Goal: Information Seeking & Learning: Find specific fact

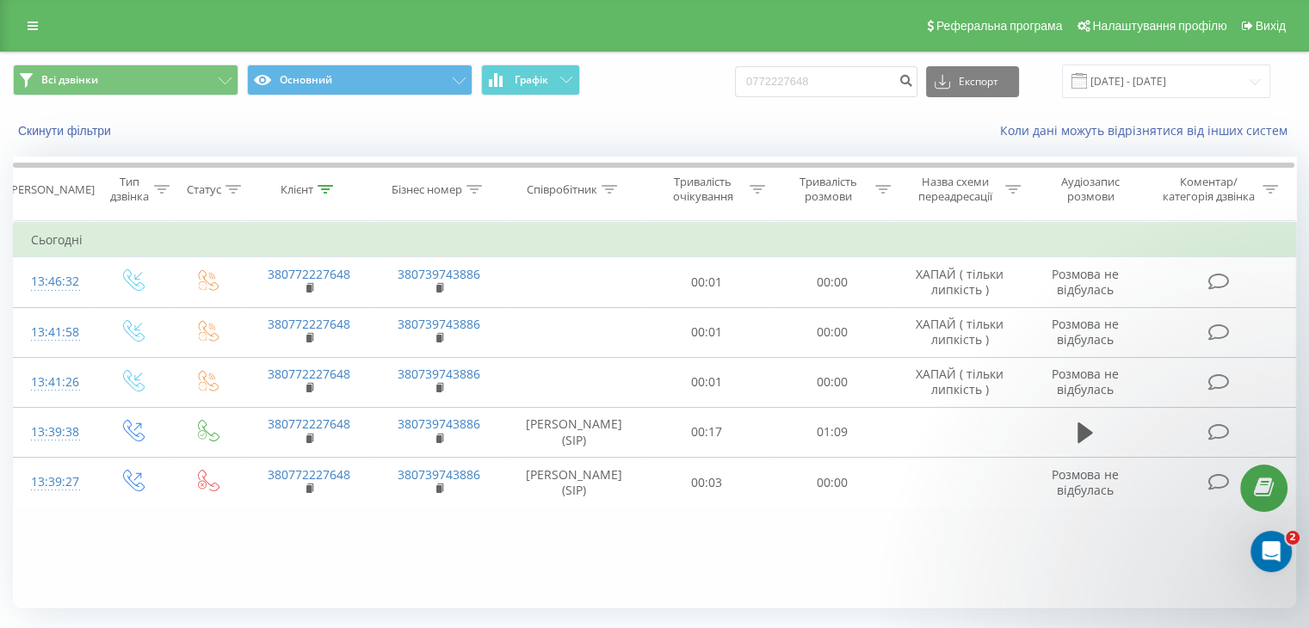
click at [403, 119] on div "Всі дзвінки Основний Графік 0772227648 Експорт .csv .xls .xlsx 22.06.2025 - 22.…" at bounding box center [654, 101] width 1307 height 99
type input "0975159821"
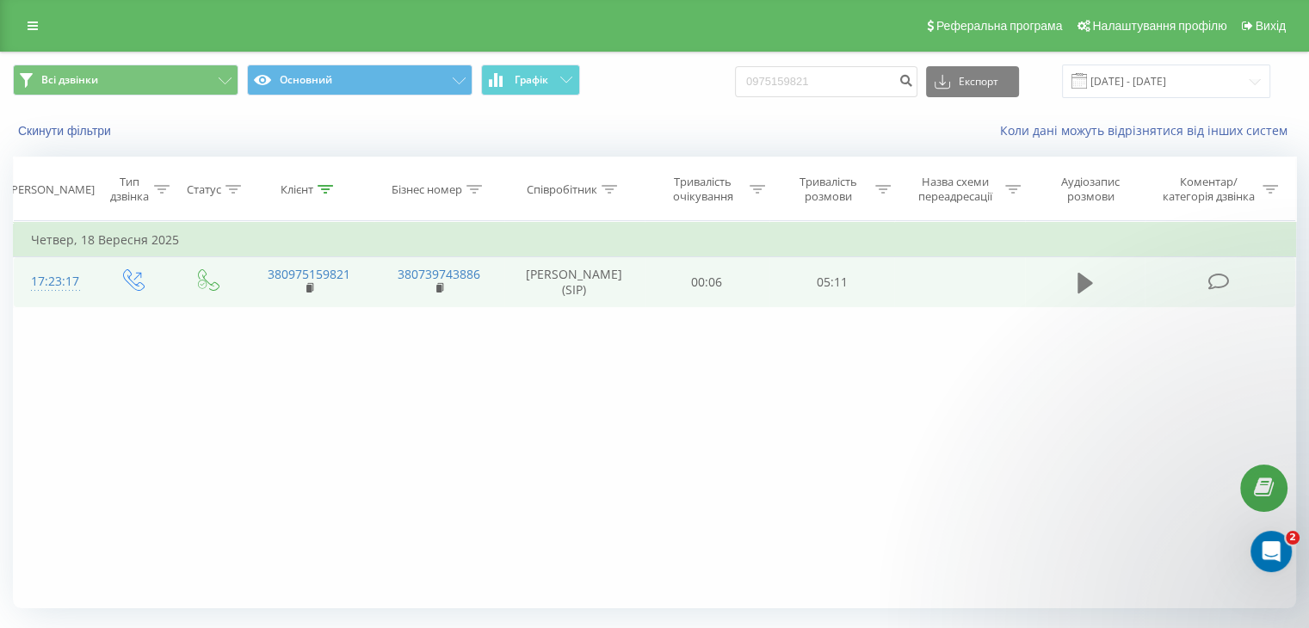
click at [1085, 285] on icon at bounding box center [1084, 283] width 15 height 21
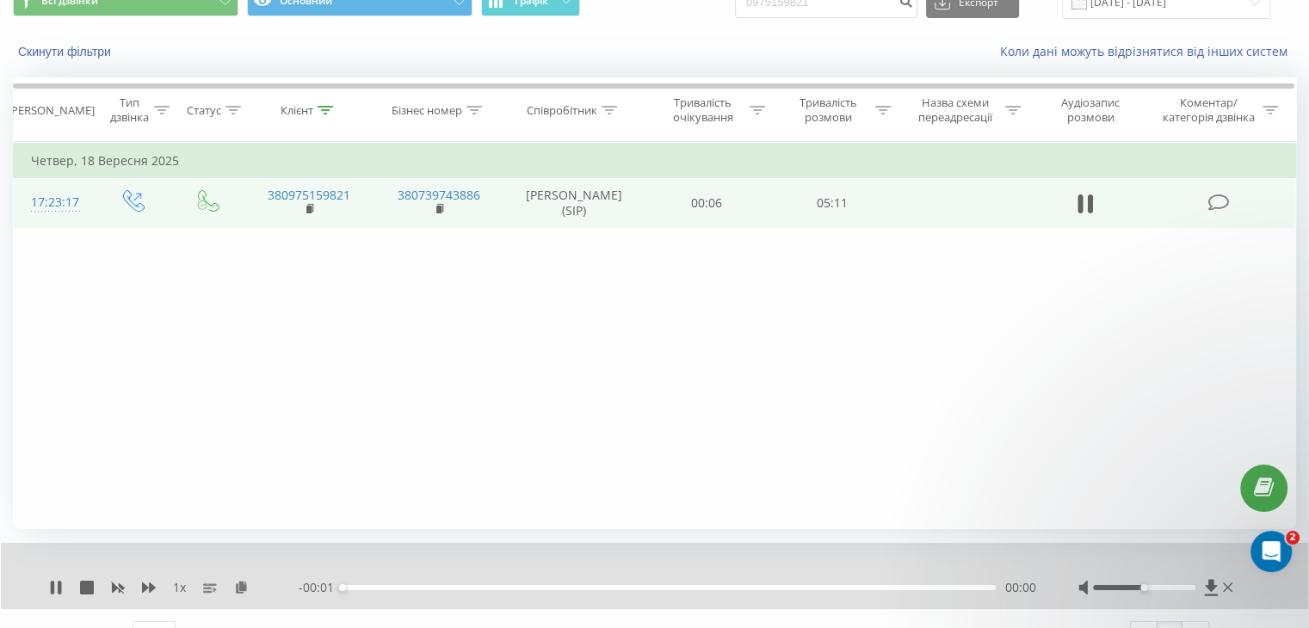
scroll to position [110, 0]
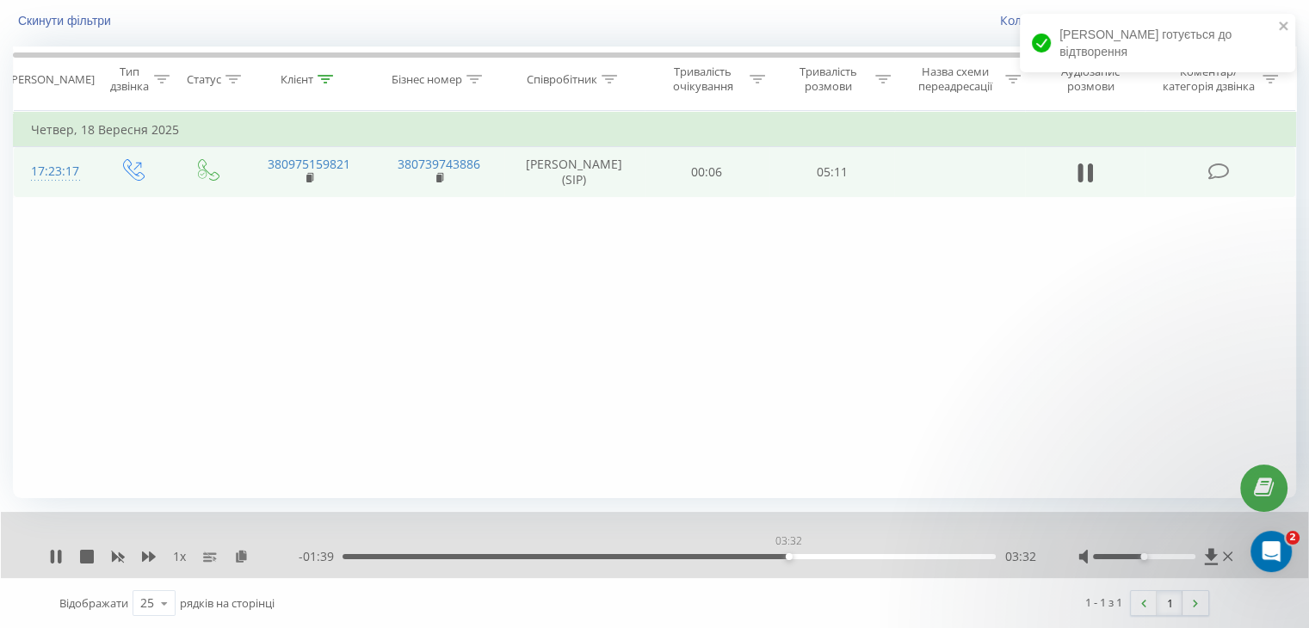
click at [788, 556] on div "03:32" at bounding box center [668, 556] width 653 height 5
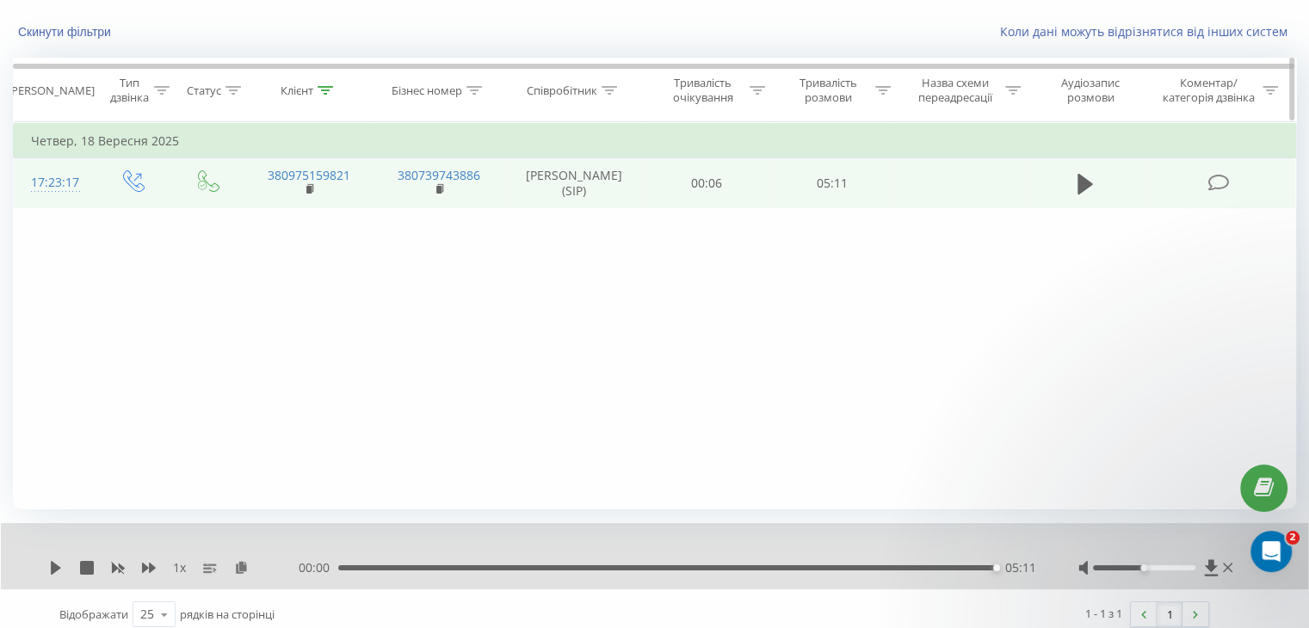
scroll to position [0, 0]
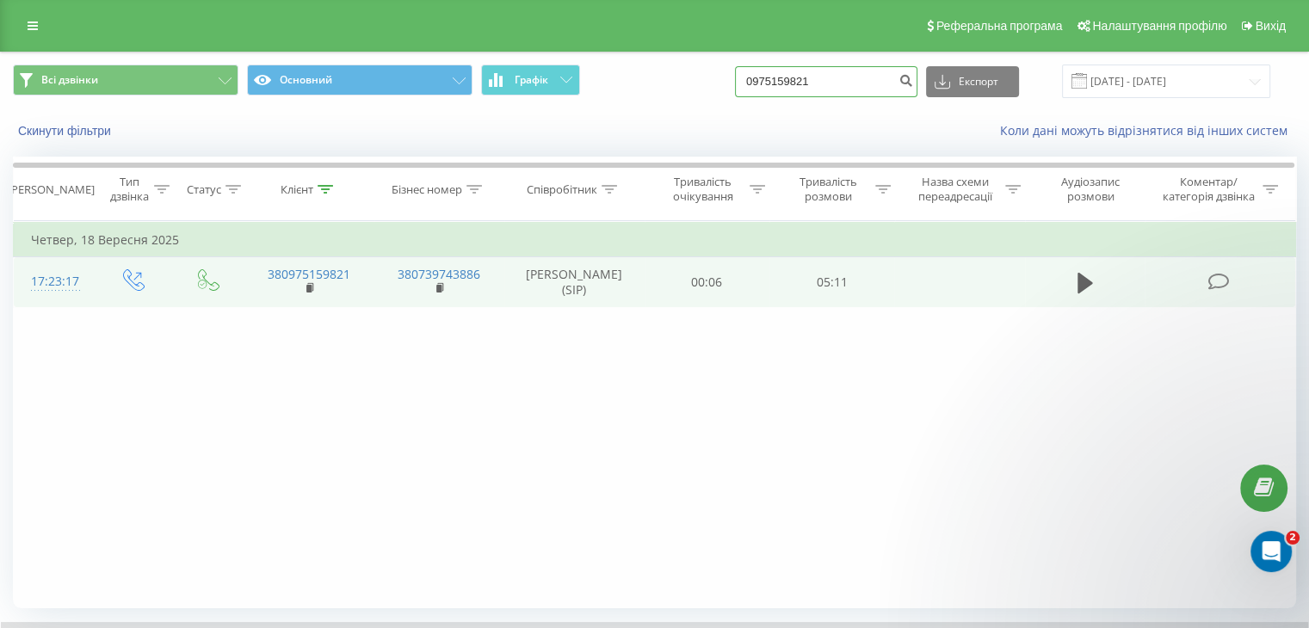
drag, startPoint x: 766, startPoint y: 71, endPoint x: 290, endPoint y: 101, distance: 476.6
click at [311, 100] on div "Всі дзвінки Основний Графік 0975159821 Експорт .csv .xls .xlsx 22.06.2025 - 22.…" at bounding box center [654, 81] width 1307 height 58
paste input "000111"
type input "0970001111"
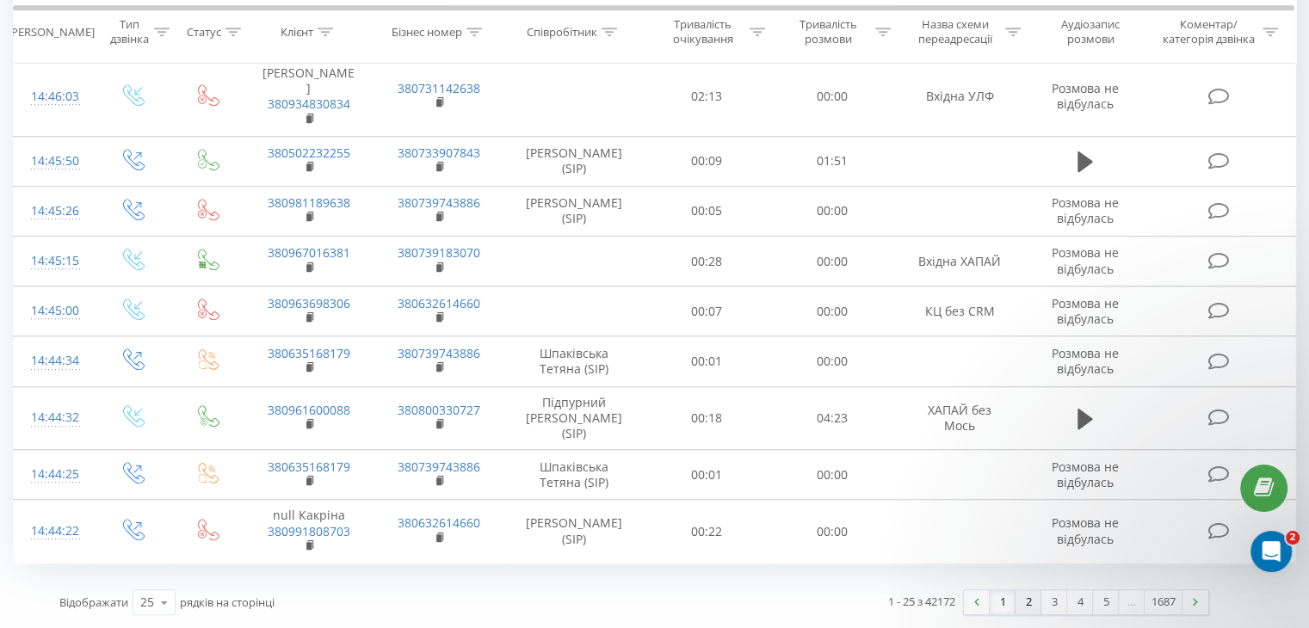
click at [1020, 605] on link "2" at bounding box center [1028, 602] width 26 height 24
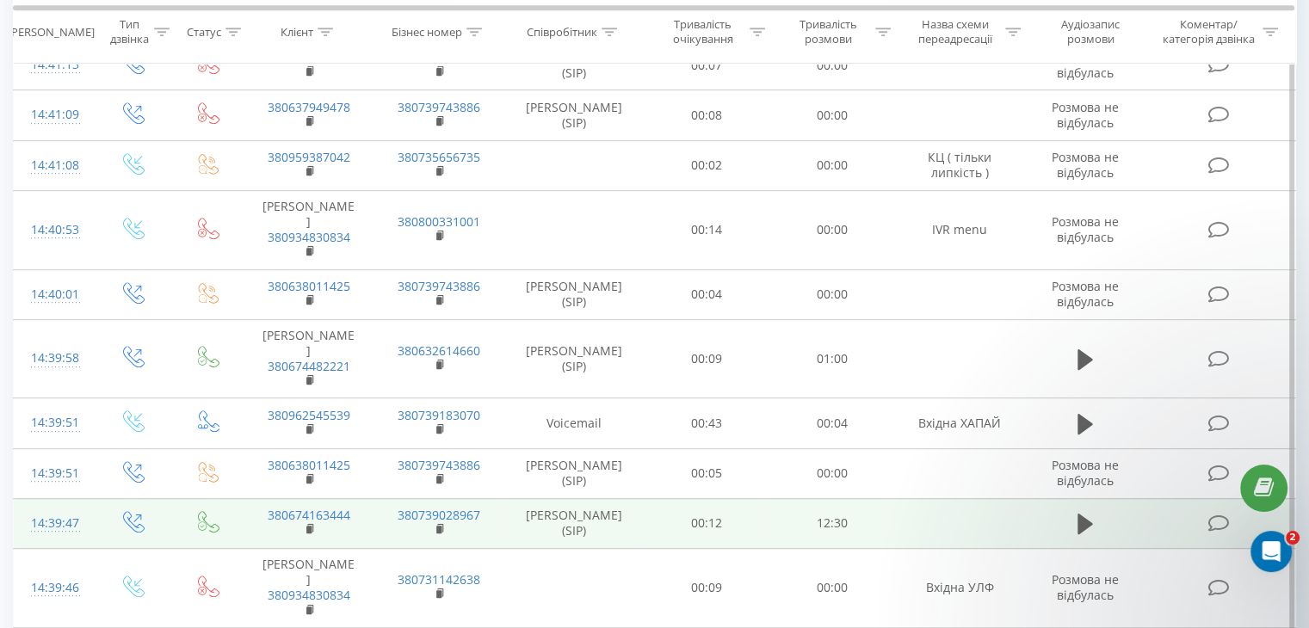
scroll to position [1203, 0]
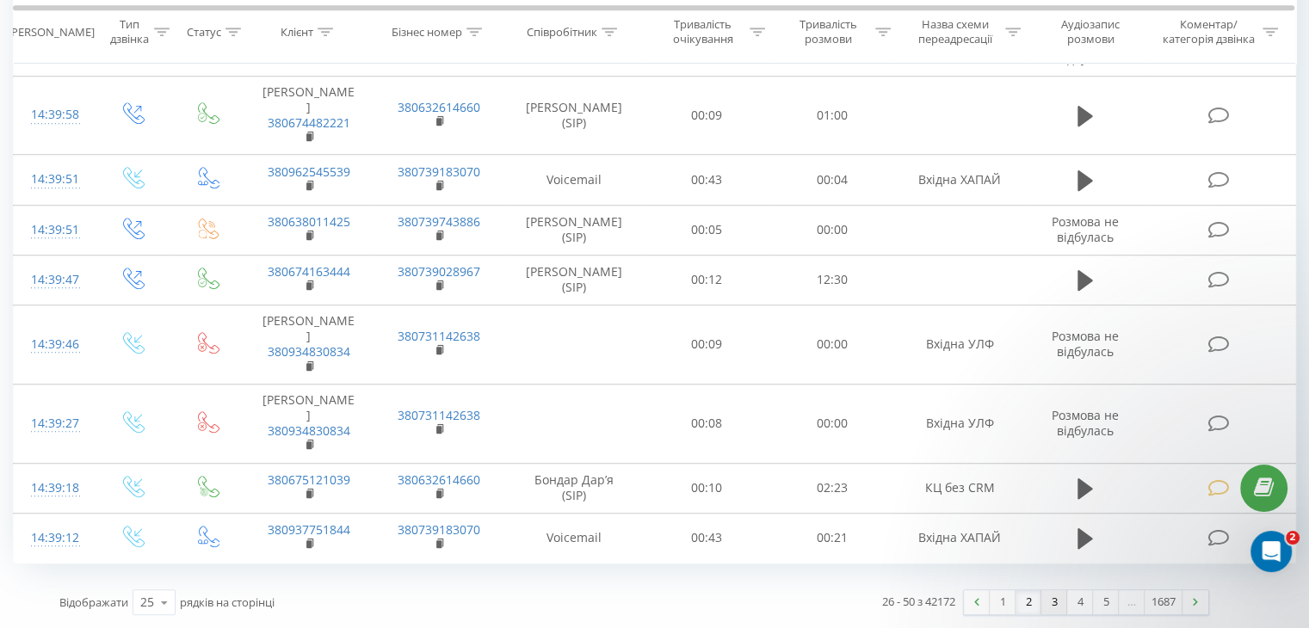
click at [1051, 606] on link "3" at bounding box center [1054, 602] width 26 height 24
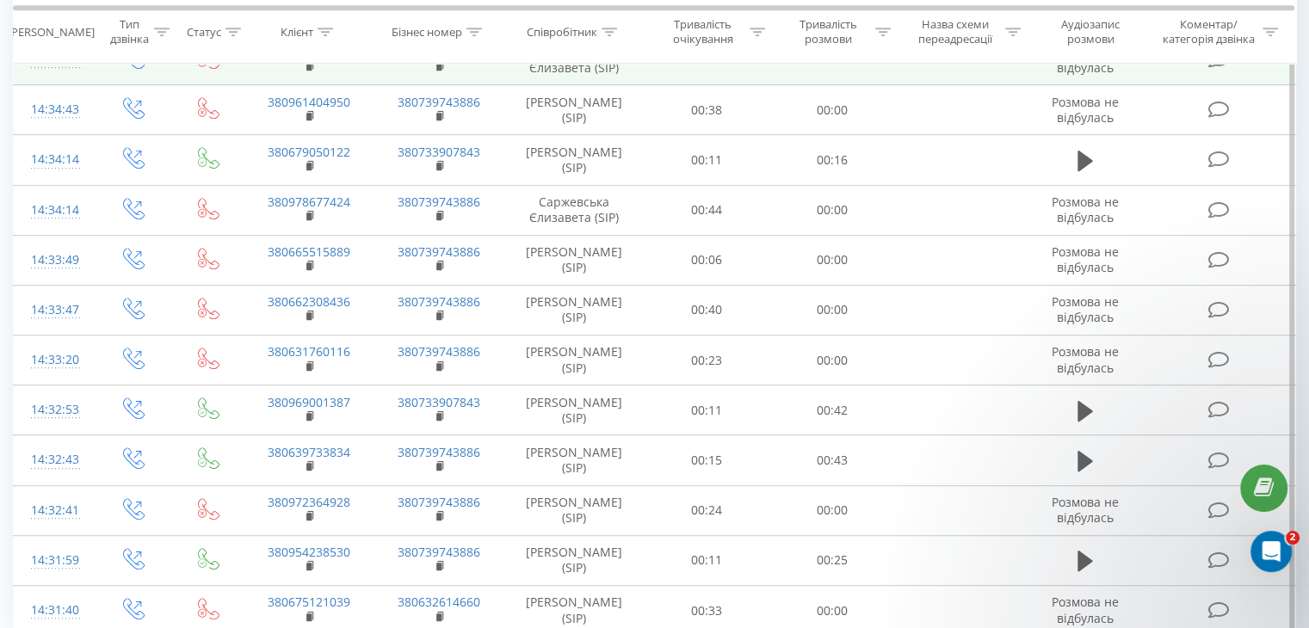
scroll to position [1058, 0]
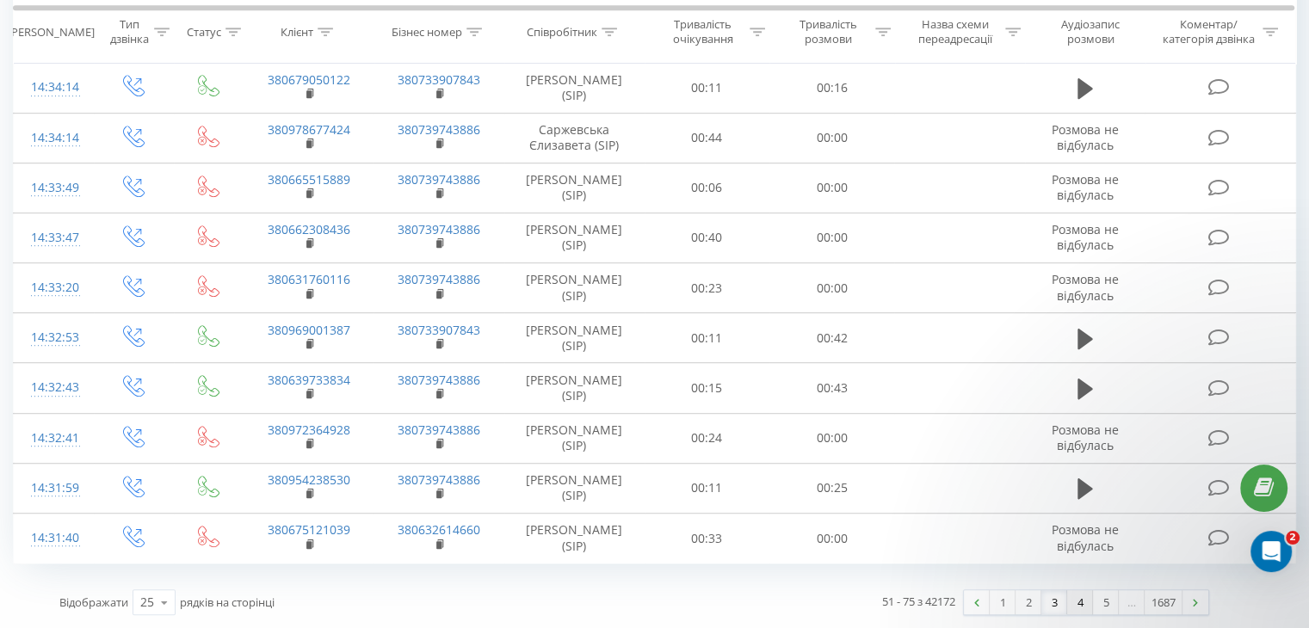
click at [1077, 607] on link "4" at bounding box center [1080, 602] width 26 height 24
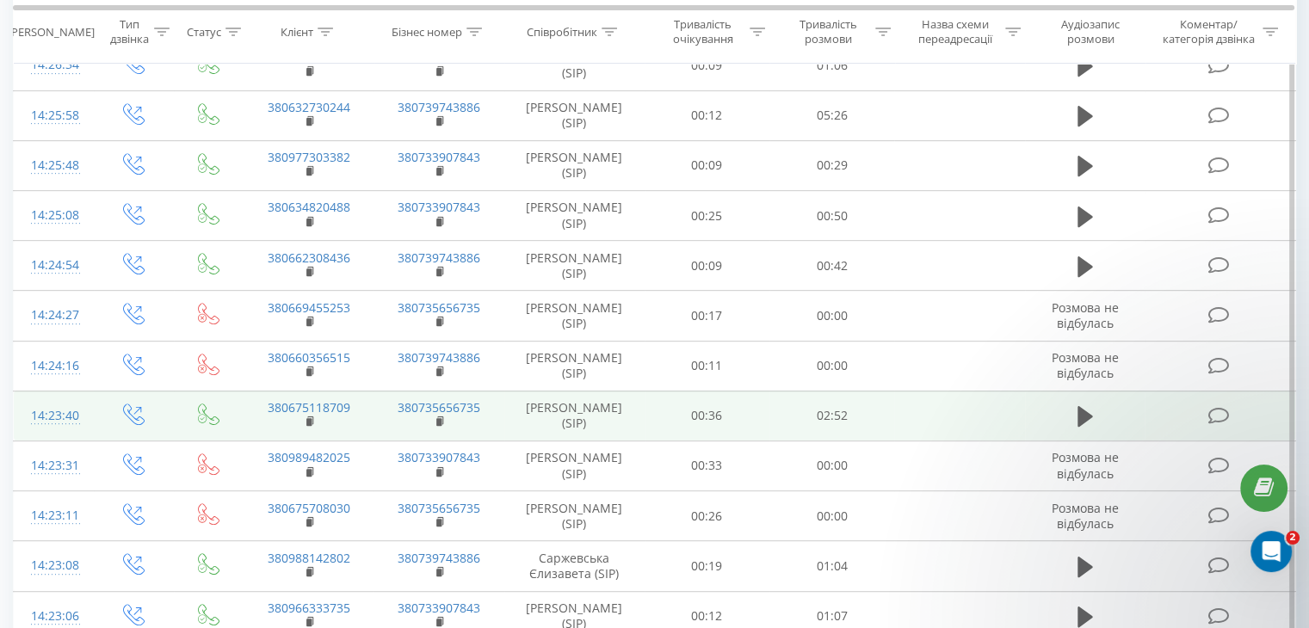
scroll to position [953, 0]
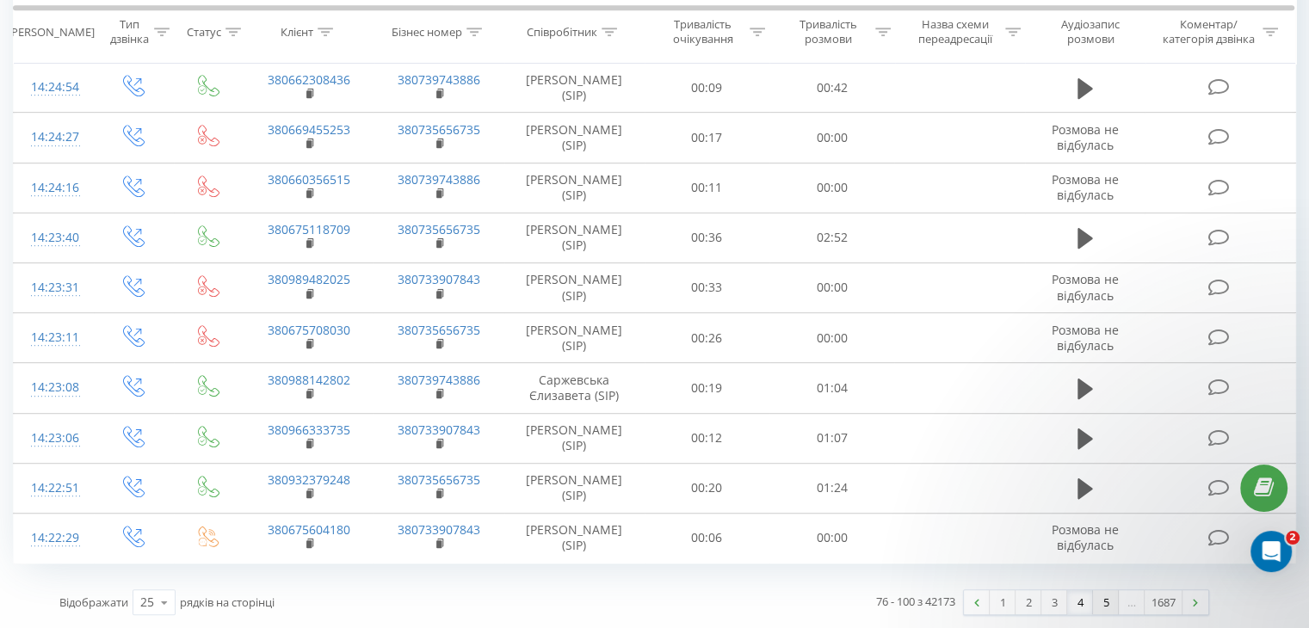
click at [1105, 599] on link "5" at bounding box center [1106, 602] width 26 height 24
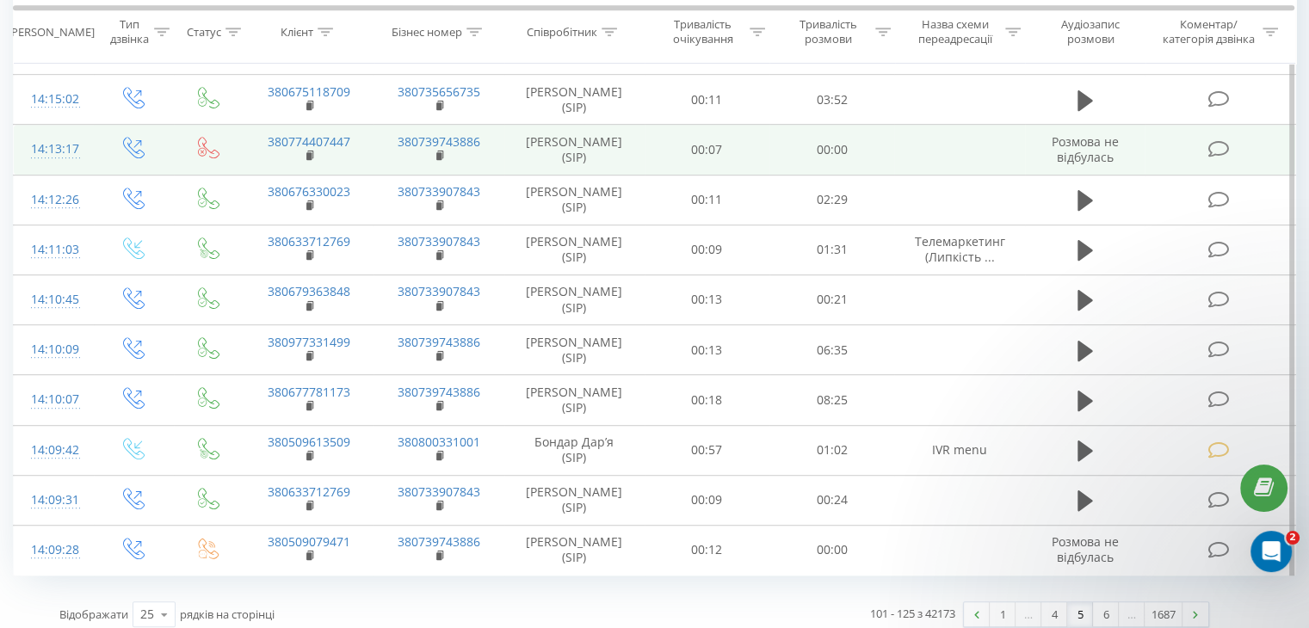
scroll to position [981, 0]
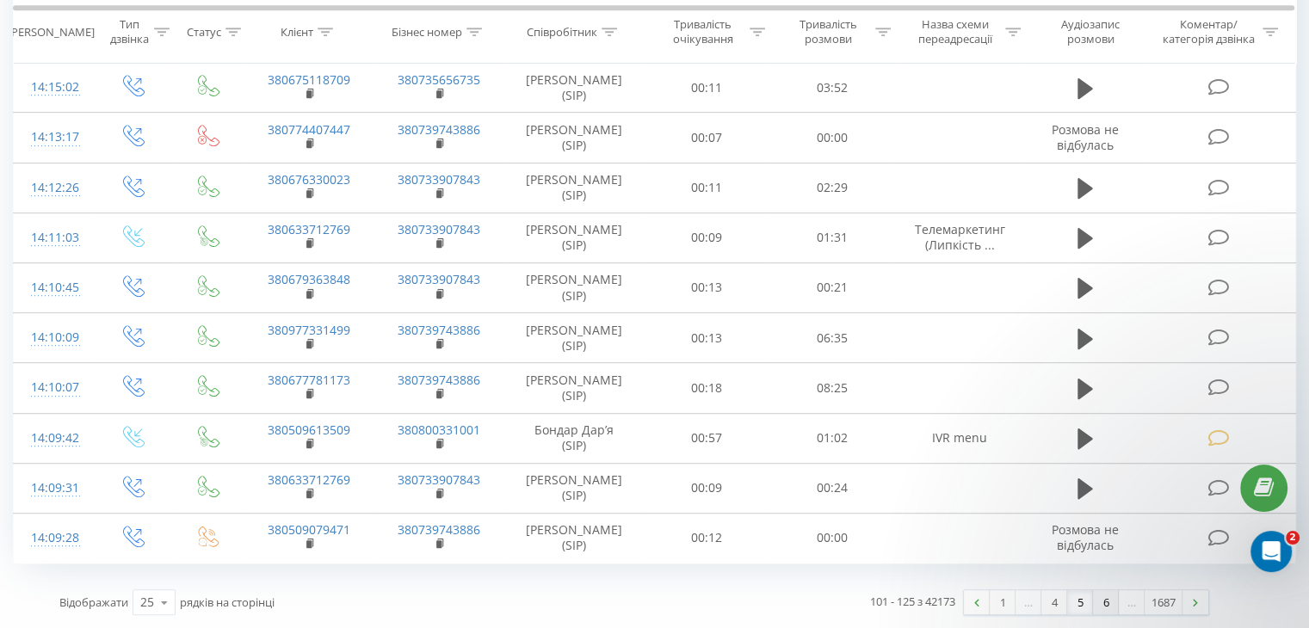
click at [1099, 603] on link "6" at bounding box center [1106, 602] width 26 height 24
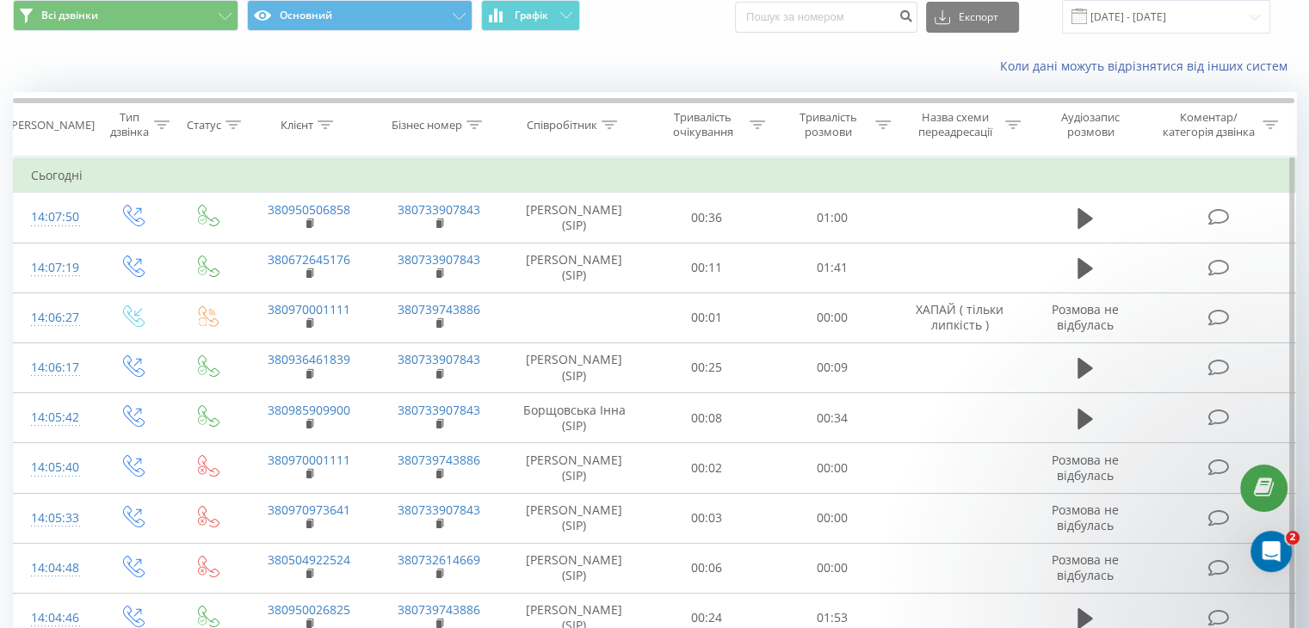
scroll to position [7, 0]
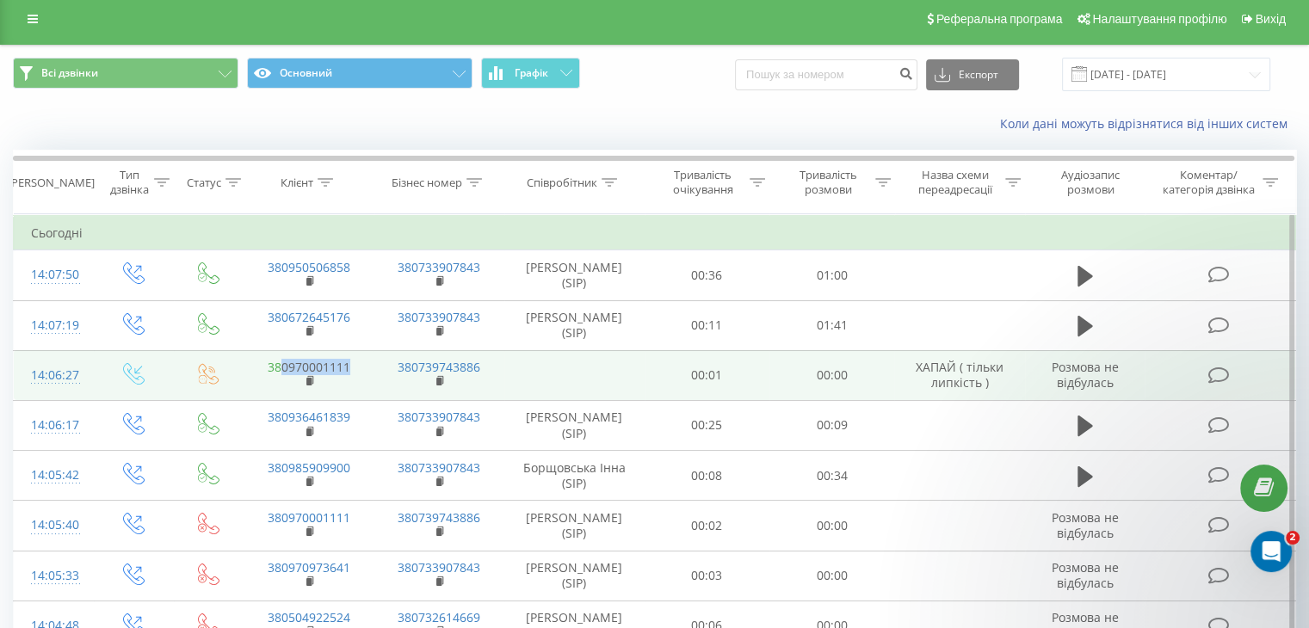
drag, startPoint x: 353, startPoint y: 373, endPoint x: 281, endPoint y: 376, distance: 71.5
click at [281, 376] on td "380970001111" at bounding box center [308, 375] width 130 height 50
copy link "0970001111"
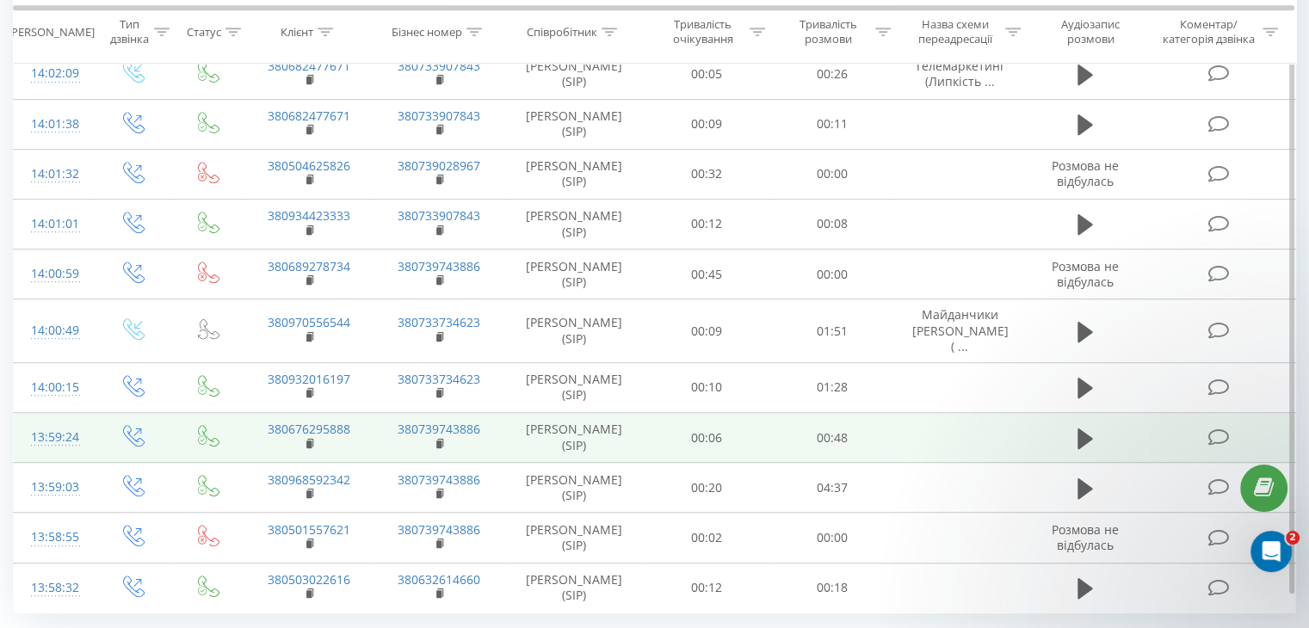
scroll to position [953, 0]
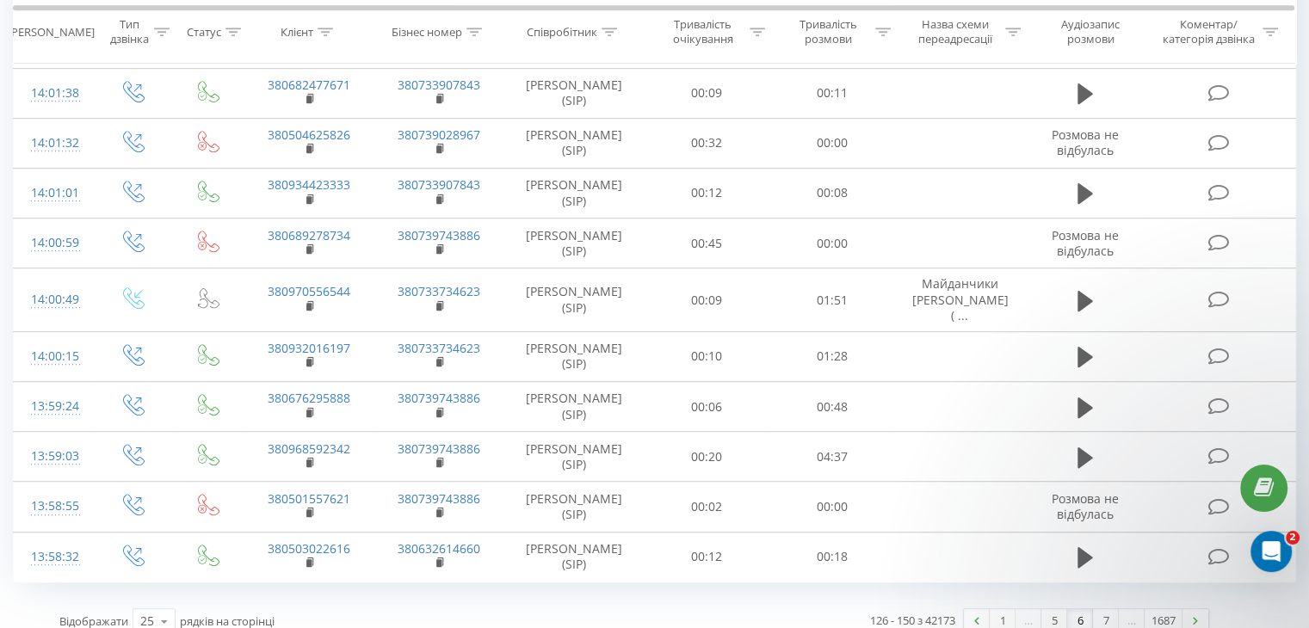
drag, startPoint x: 1050, startPoint y: 607, endPoint x: 1036, endPoint y: 604, distance: 14.9
click at [1050, 609] on link "5" at bounding box center [1054, 621] width 26 height 24
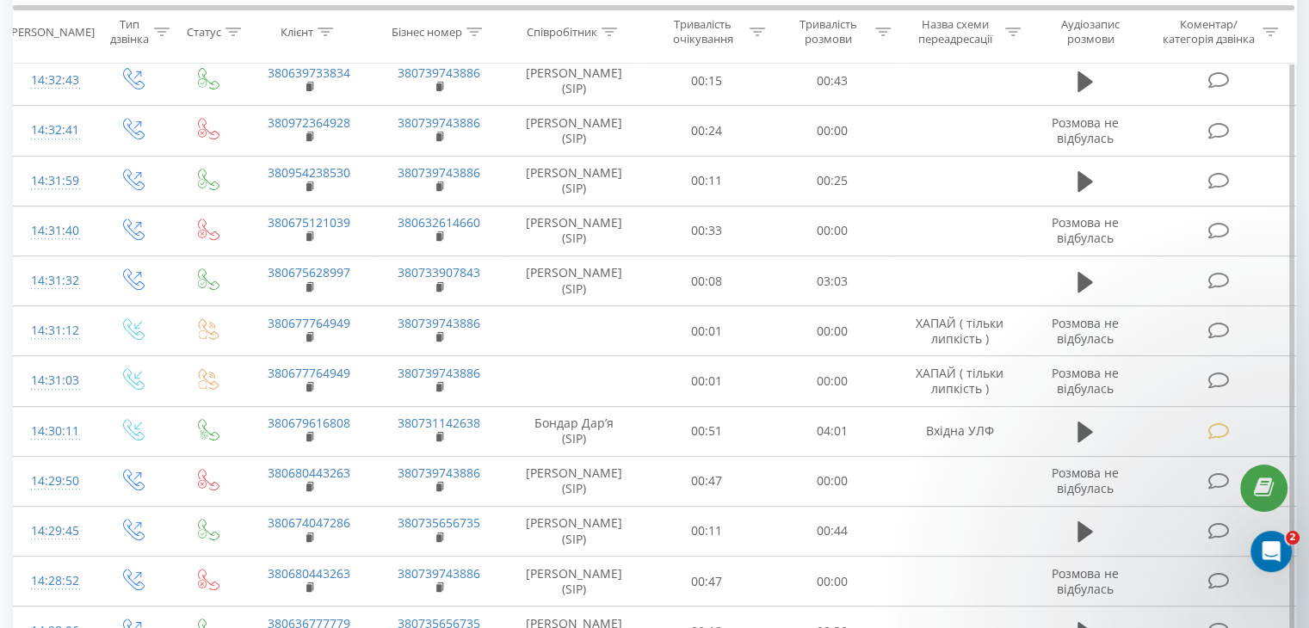
scroll to position [695, 0]
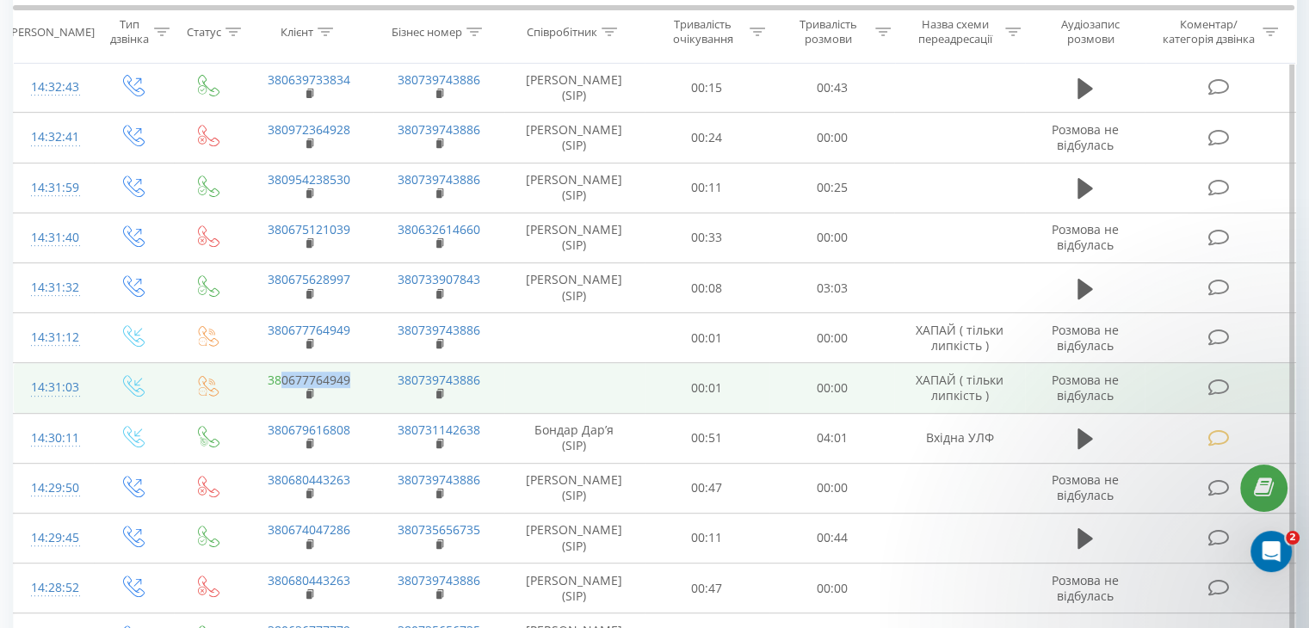
drag, startPoint x: 346, startPoint y: 390, endPoint x: 281, endPoint y: 391, distance: 64.5
click at [281, 392] on td "380677764949" at bounding box center [308, 388] width 130 height 50
copy link "0677764949"
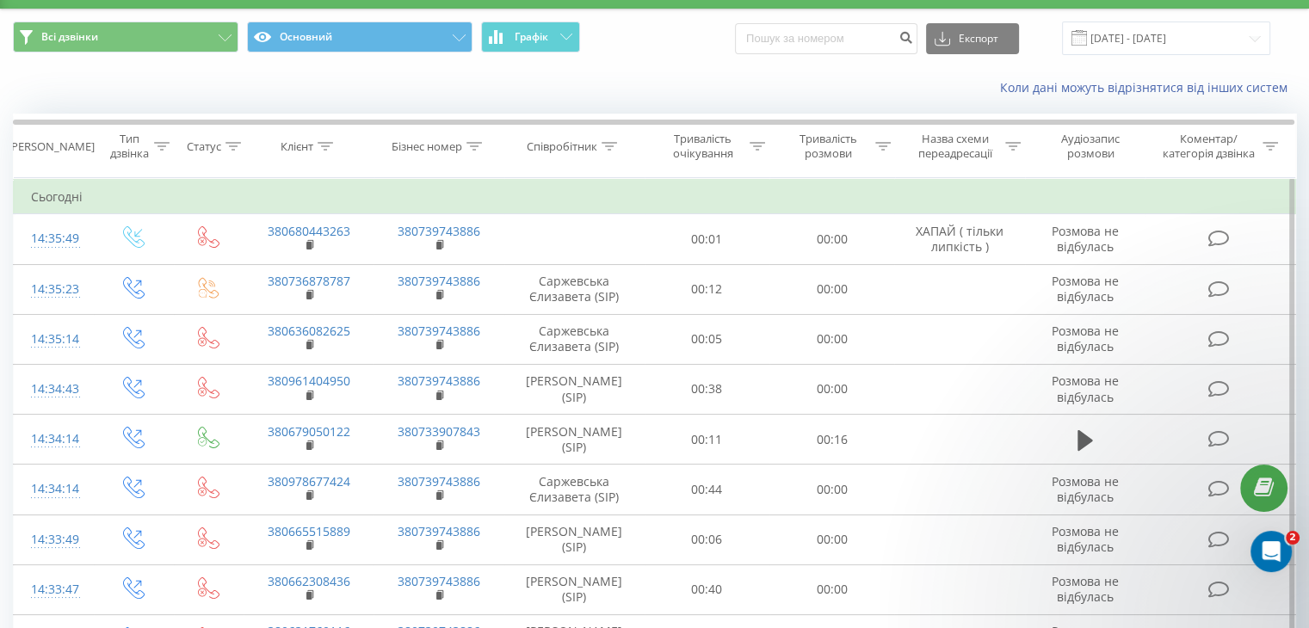
scroll to position [0, 0]
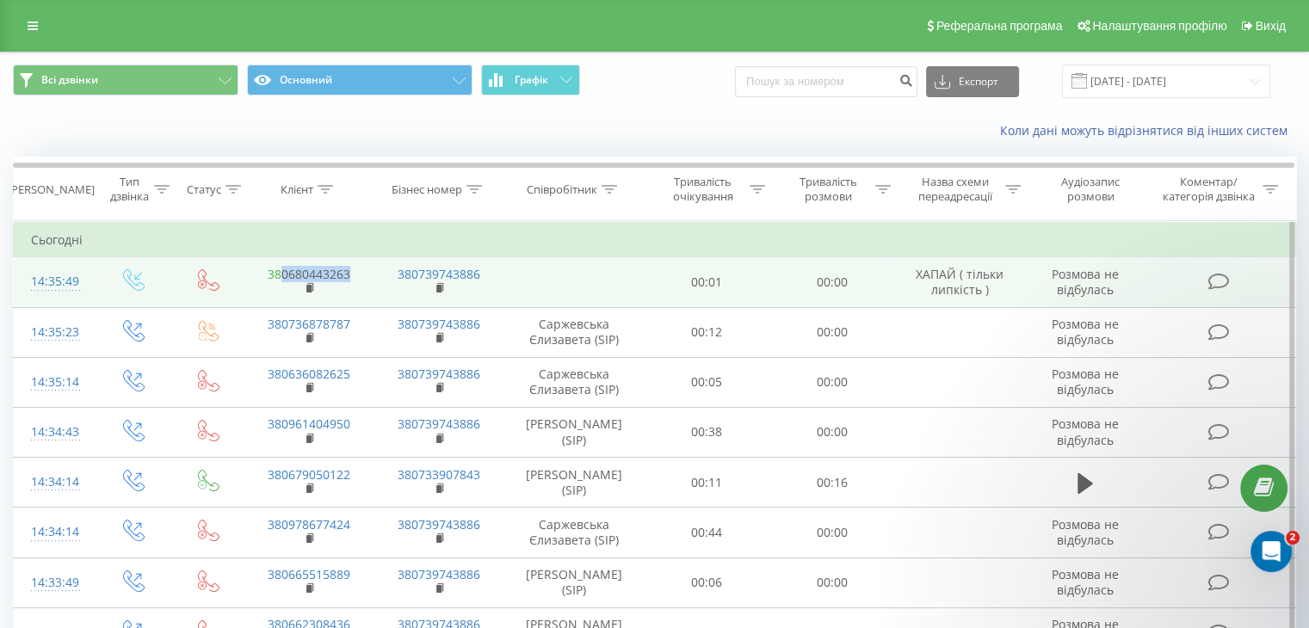
drag, startPoint x: 354, startPoint y: 269, endPoint x: 282, endPoint y: 268, distance: 72.3
click at [282, 268] on td "380680443263" at bounding box center [308, 282] width 130 height 50
copy link "0680443263"
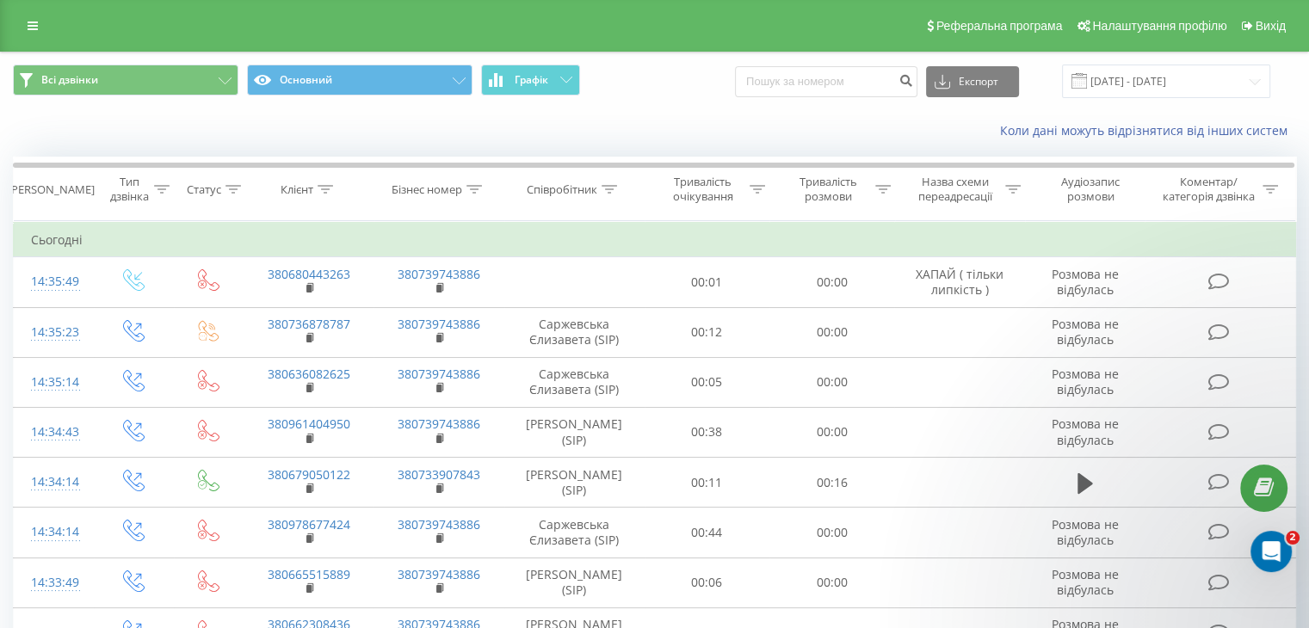
click at [450, 131] on div "Коли дані можуть відрізнятися вiд інших систем" at bounding box center [654, 130] width 1307 height 41
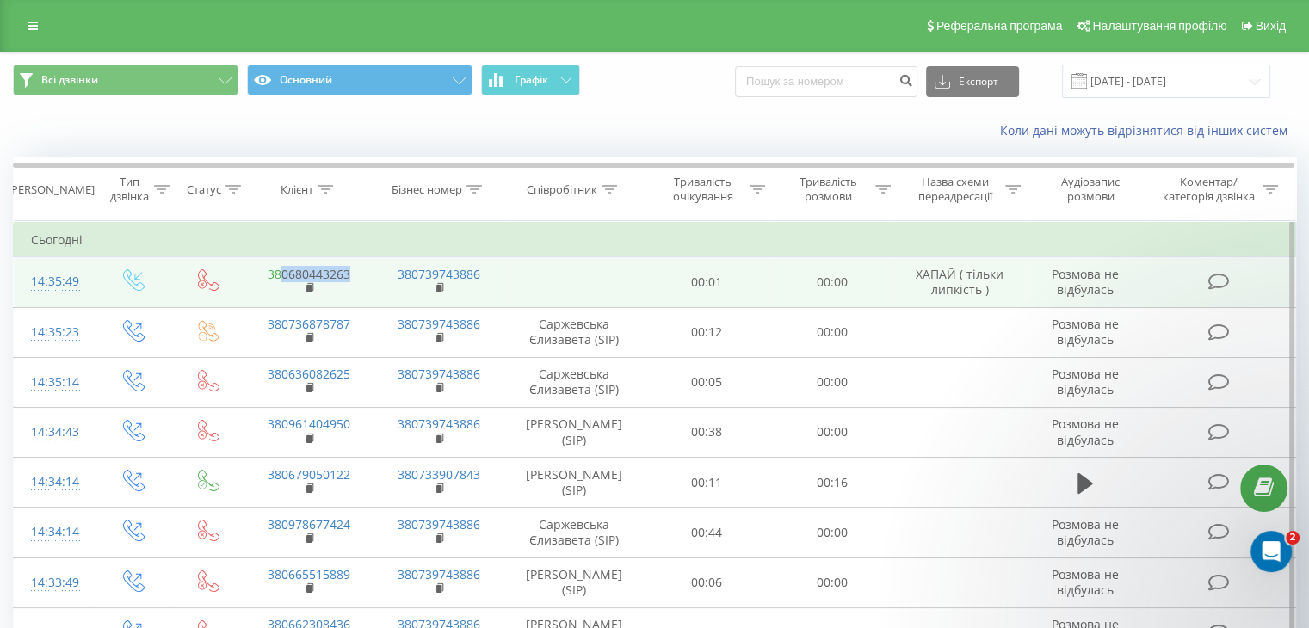
drag, startPoint x: 356, startPoint y: 273, endPoint x: 273, endPoint y: 280, distance: 83.7
click at [281, 274] on td "380680443263" at bounding box center [308, 282] width 130 height 50
copy link "0680443263"
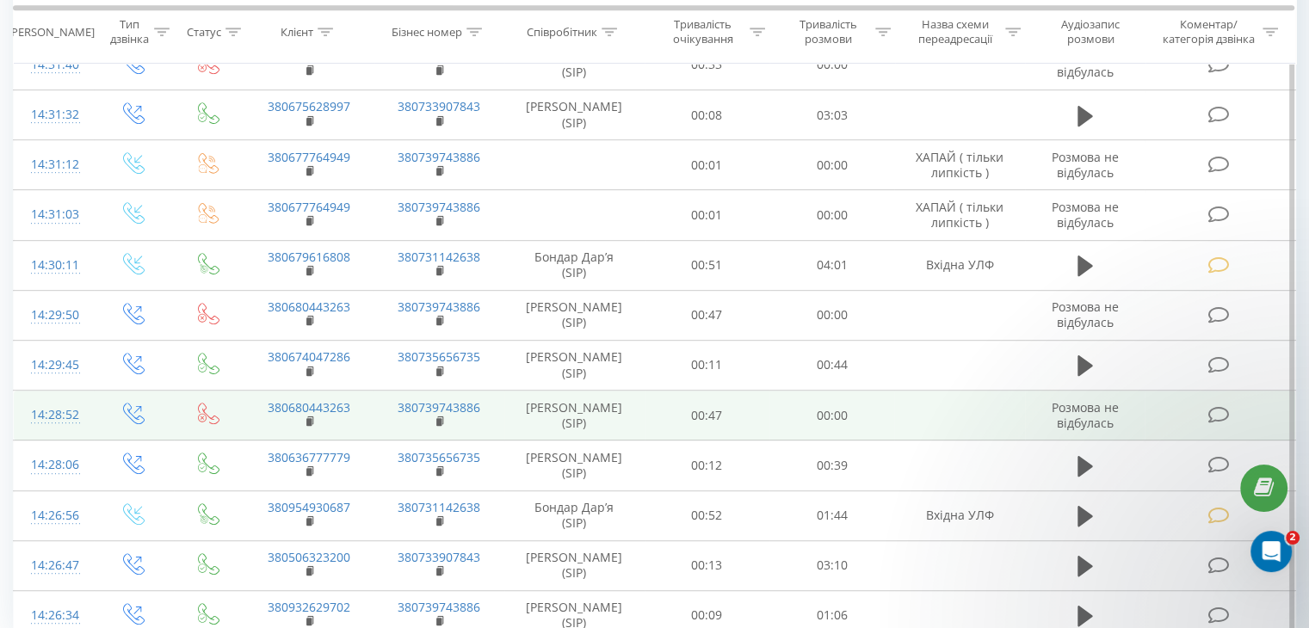
scroll to position [953, 0]
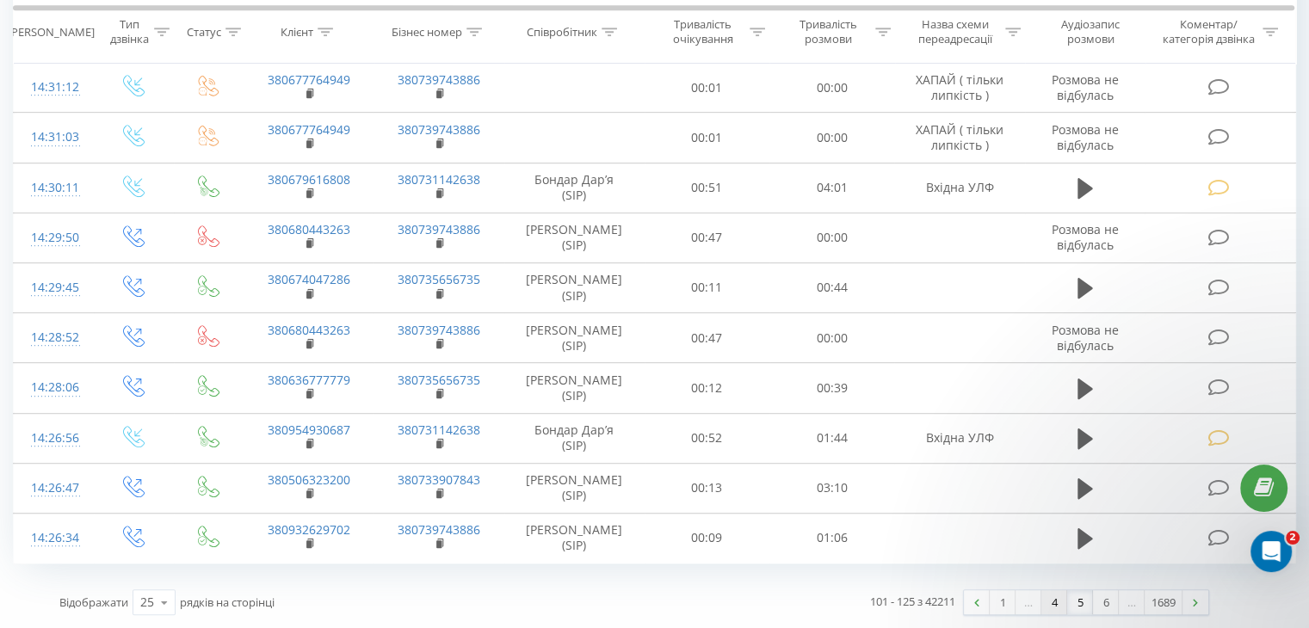
click at [1050, 603] on link "4" at bounding box center [1054, 602] width 26 height 24
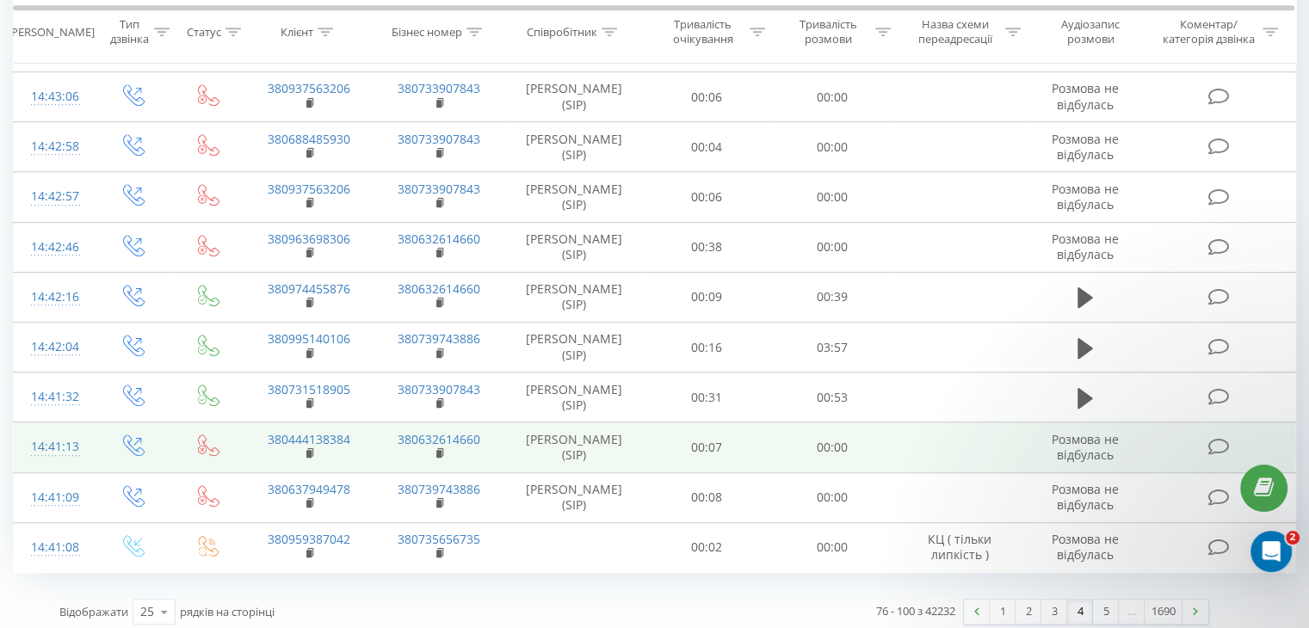
scroll to position [1069, 0]
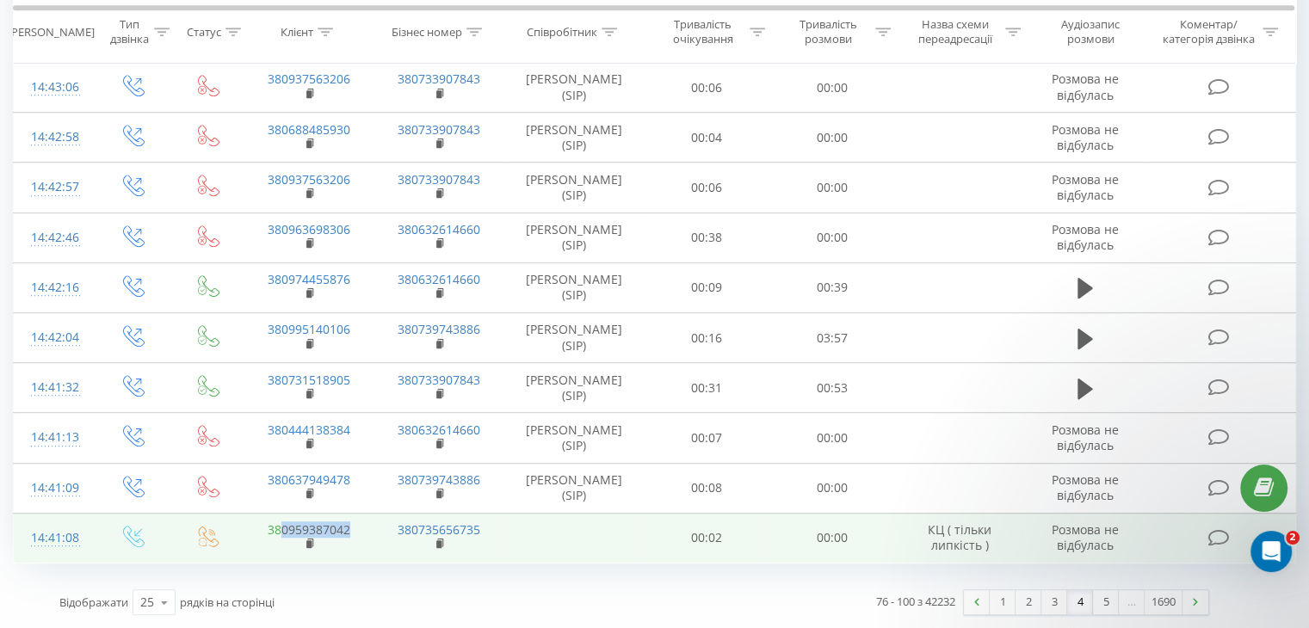
drag, startPoint x: 364, startPoint y: 527, endPoint x: 279, endPoint y: 535, distance: 85.5
click at [279, 535] on td "380959387042" at bounding box center [308, 538] width 130 height 50
copy link "0959387042"
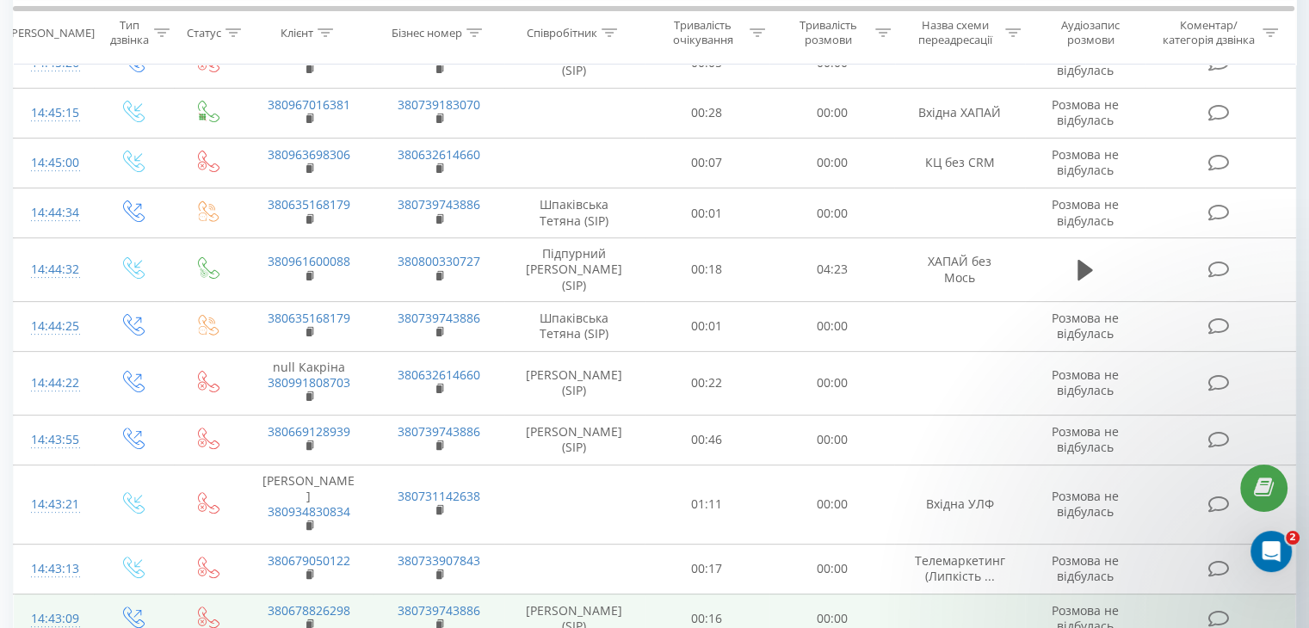
scroll to position [295, 0]
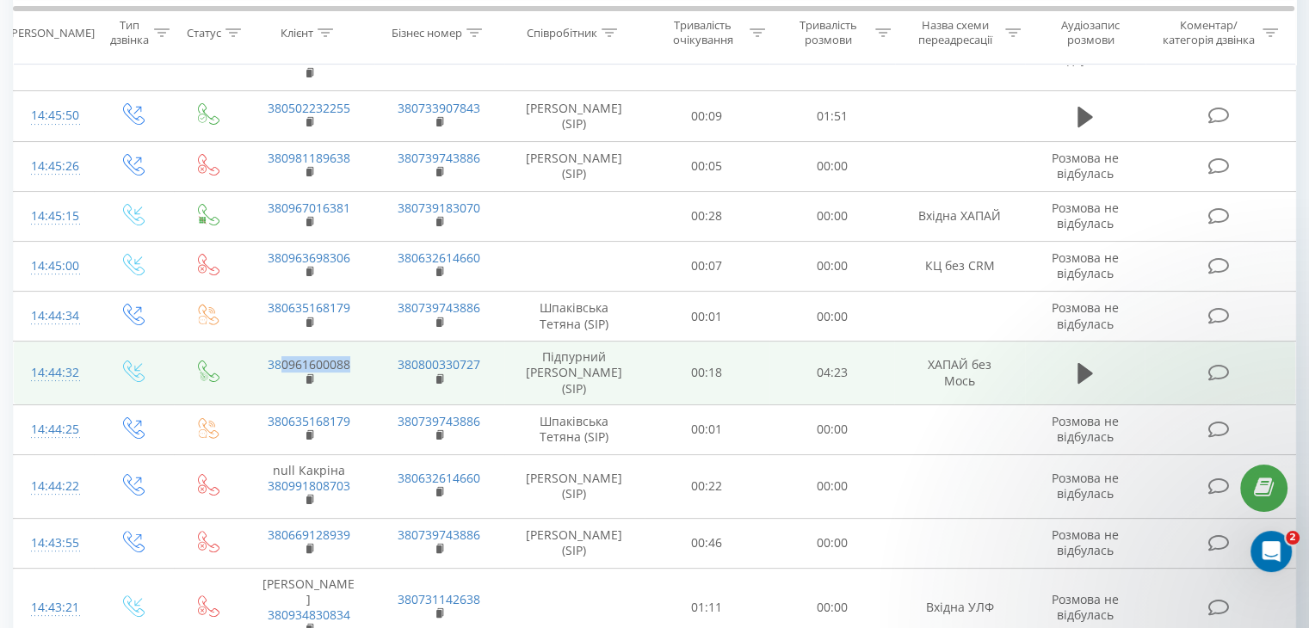
drag, startPoint x: 358, startPoint y: 367, endPoint x: 282, endPoint y: 360, distance: 76.1
click at [282, 360] on td "380961600088" at bounding box center [308, 374] width 130 height 64
copy link "0961600088"
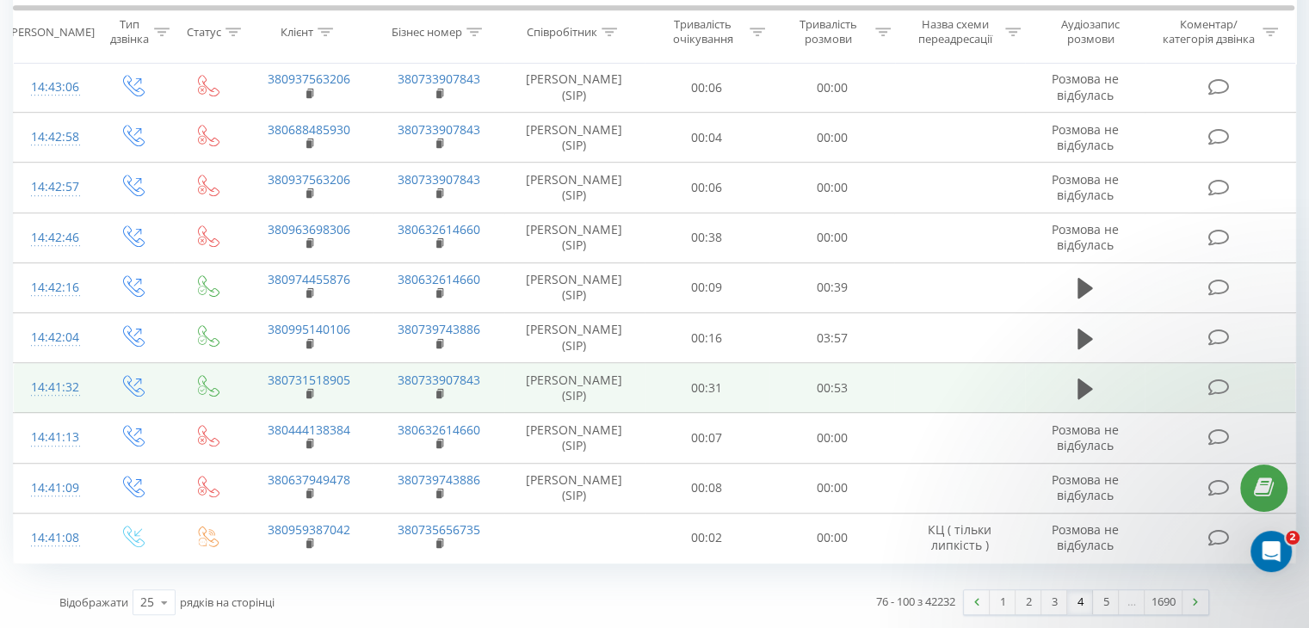
scroll to position [1069, 0]
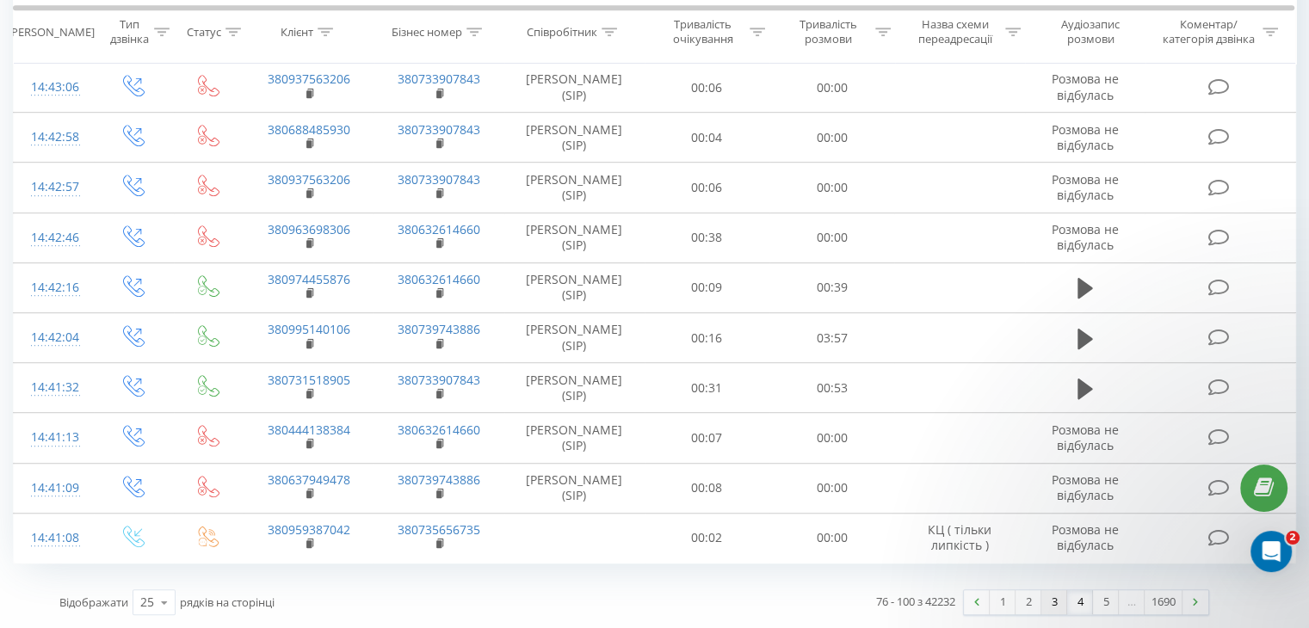
click at [1047, 601] on link "3" at bounding box center [1054, 602] width 26 height 24
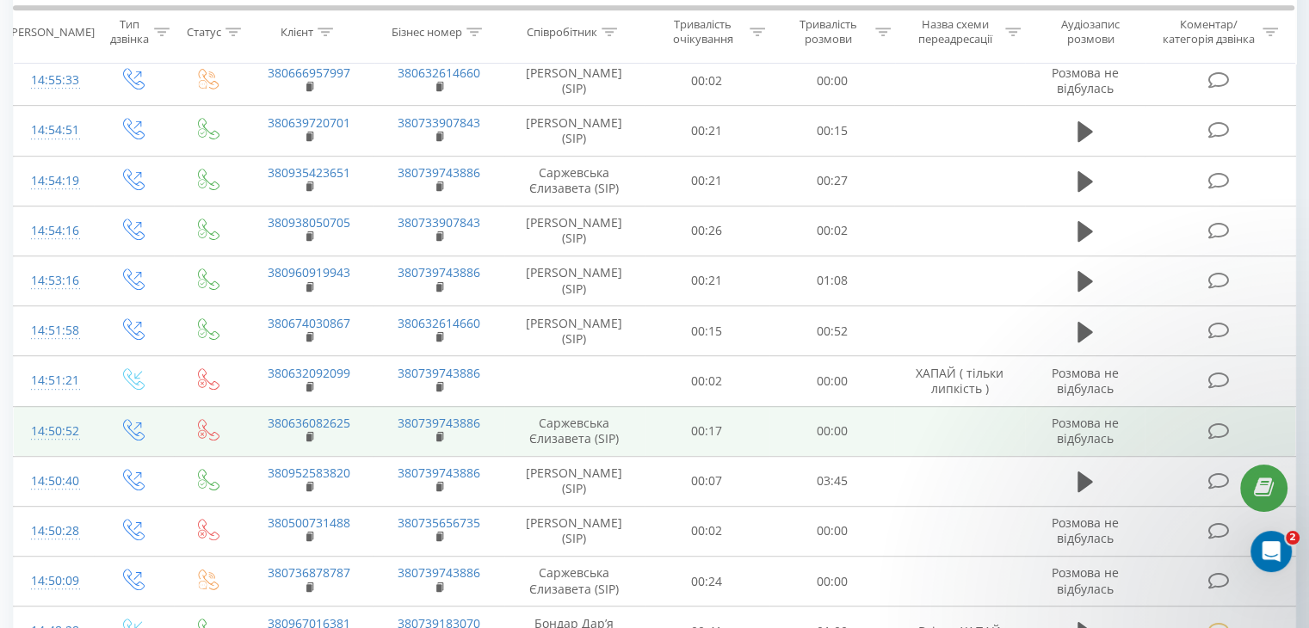
scroll to position [829, 0]
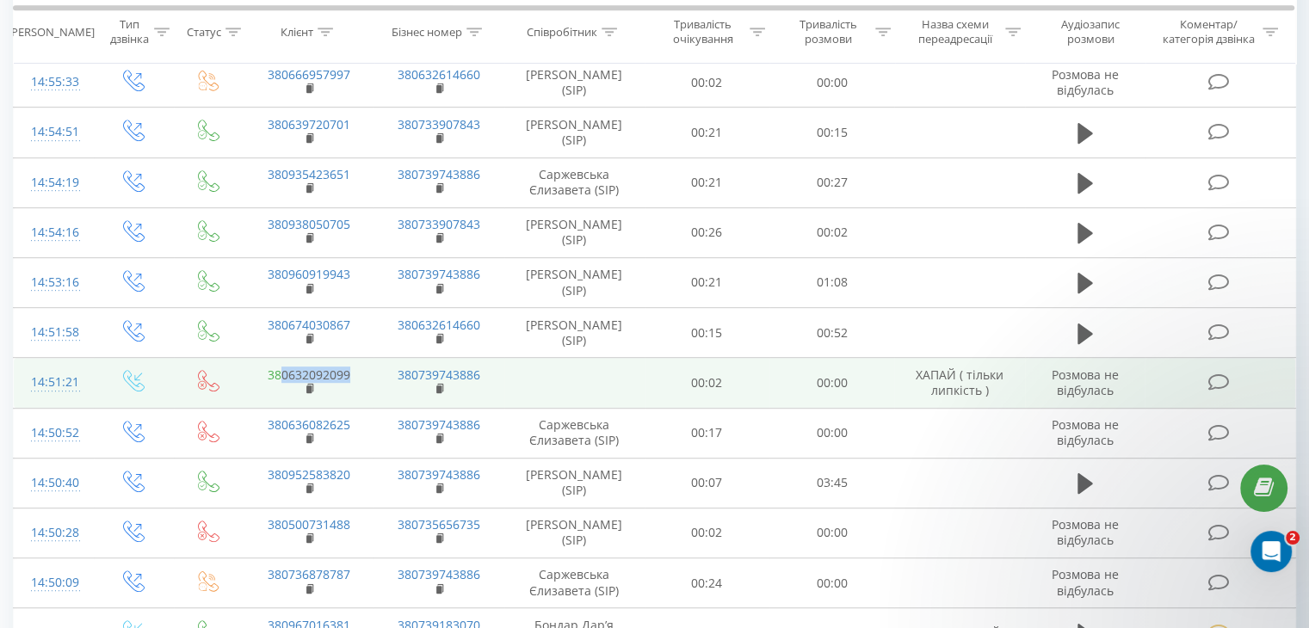
drag, startPoint x: 317, startPoint y: 440, endPoint x: 279, endPoint y: 437, distance: 38.0
click at [279, 408] on td "380632092099" at bounding box center [308, 383] width 130 height 50
copy link "0632092099"
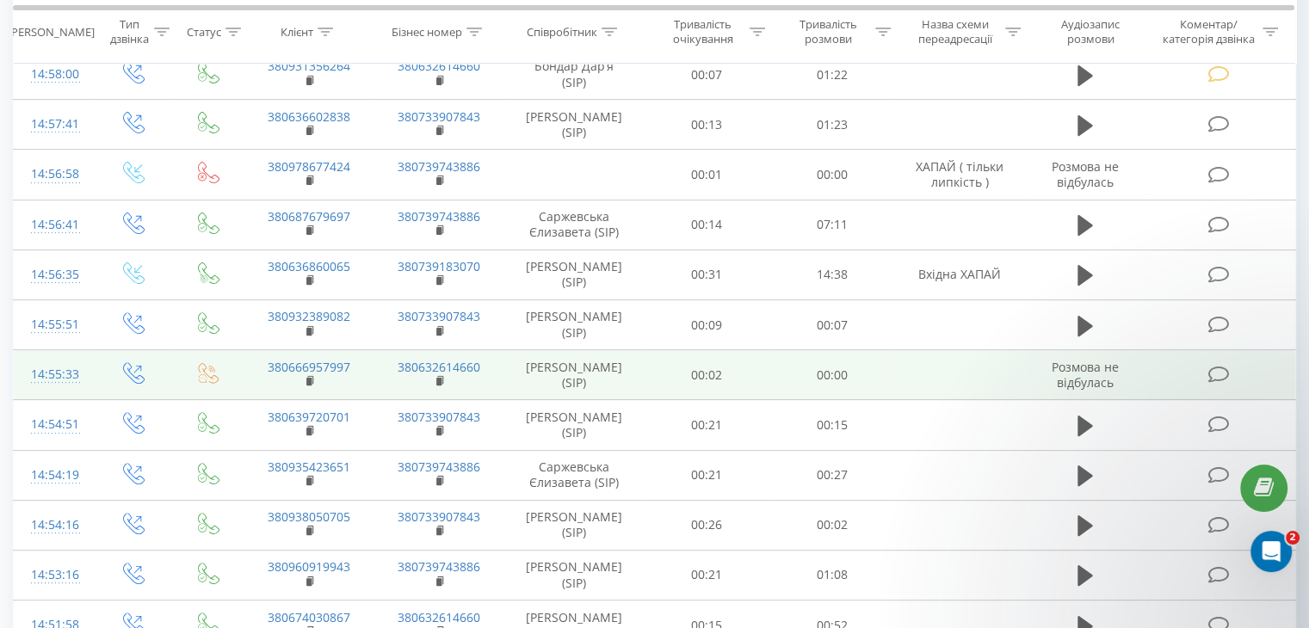
scroll to position [485, 0]
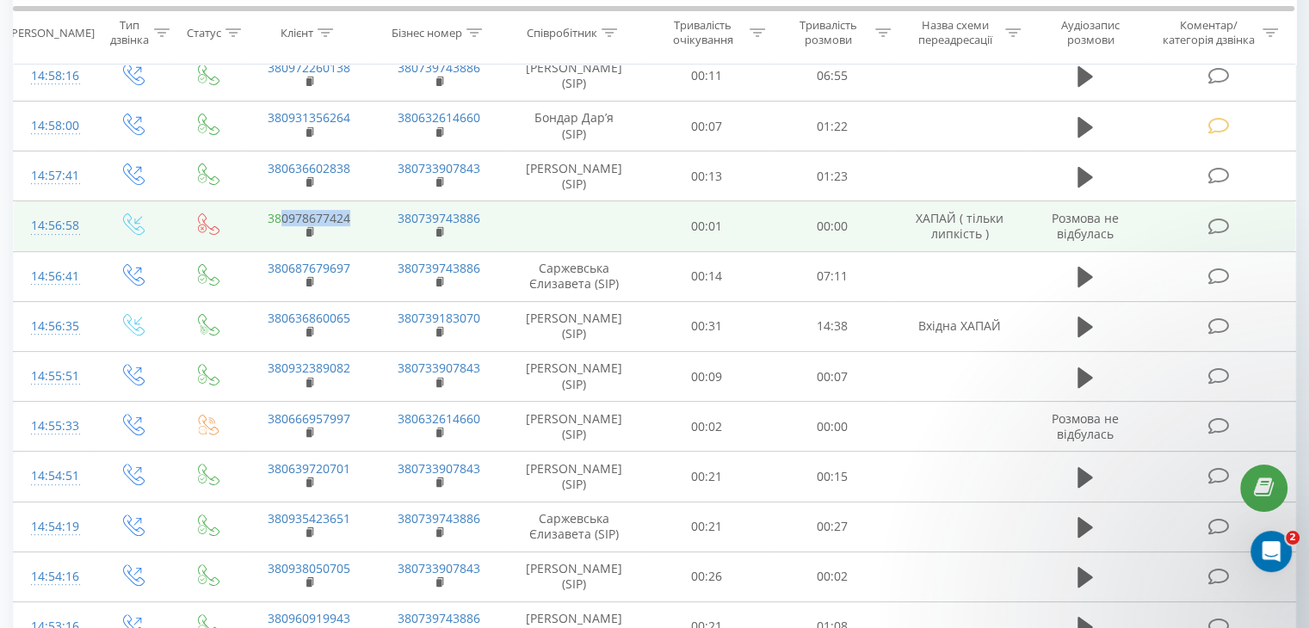
drag, startPoint x: 350, startPoint y: 288, endPoint x: 282, endPoint y: 290, distance: 68.0
click at [282, 251] on td "380978677424" at bounding box center [308, 226] width 130 height 50
copy link "0978677424"
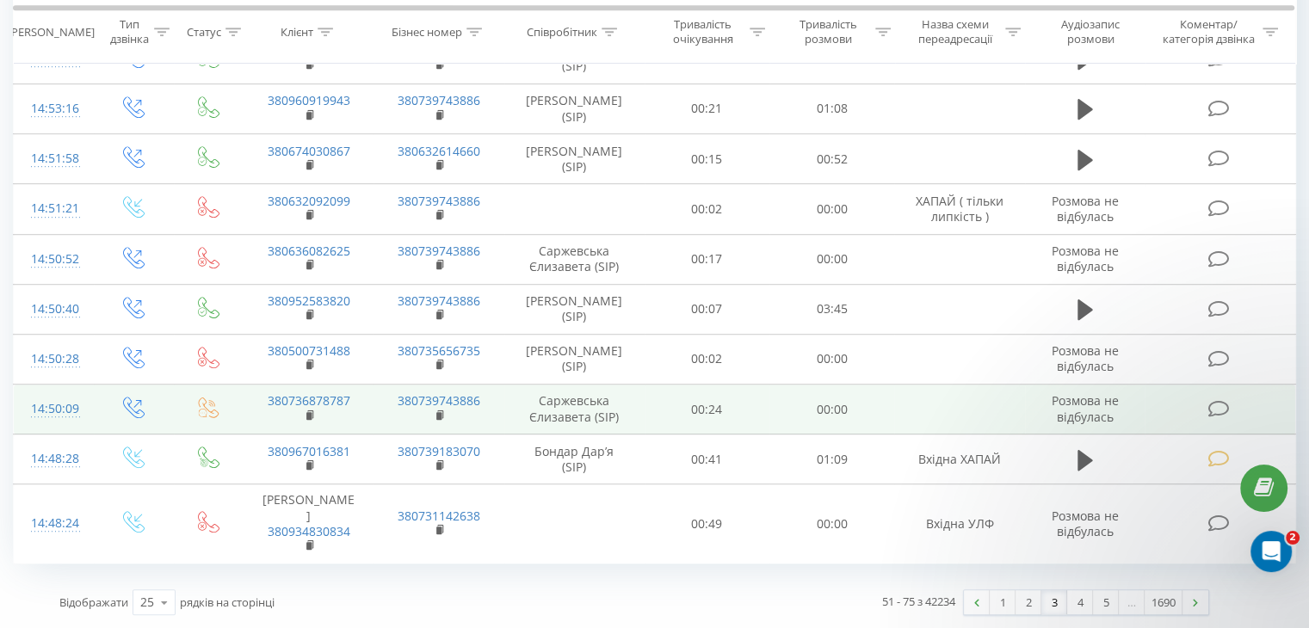
scroll to position [1087, 0]
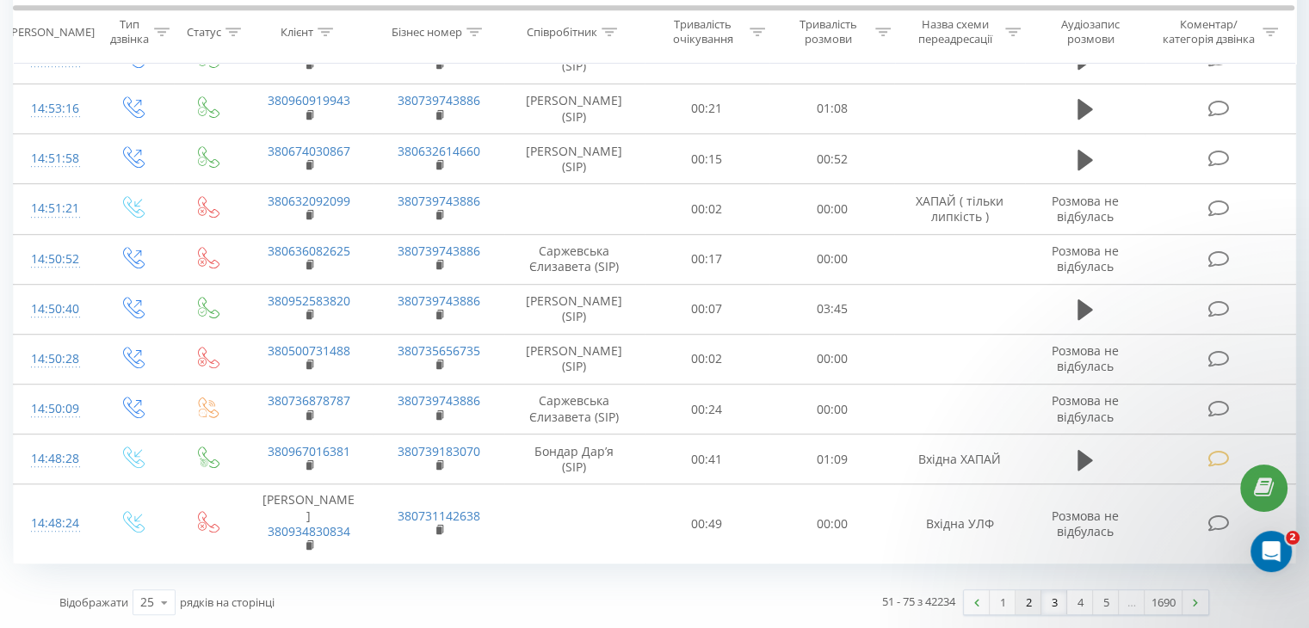
click at [1028, 602] on link "2" at bounding box center [1028, 602] width 26 height 24
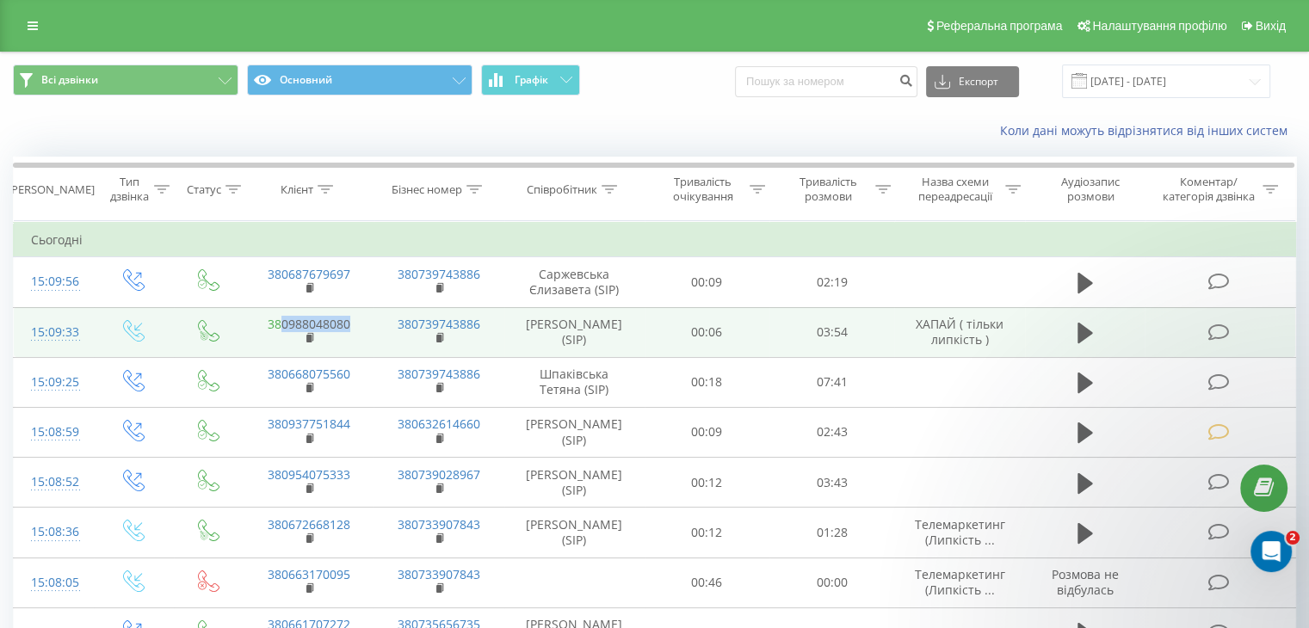
drag, startPoint x: 361, startPoint y: 314, endPoint x: 279, endPoint y: 330, distance: 84.2
click at [280, 324] on td "380988048080" at bounding box center [308, 332] width 130 height 50
copy link "0988048080"
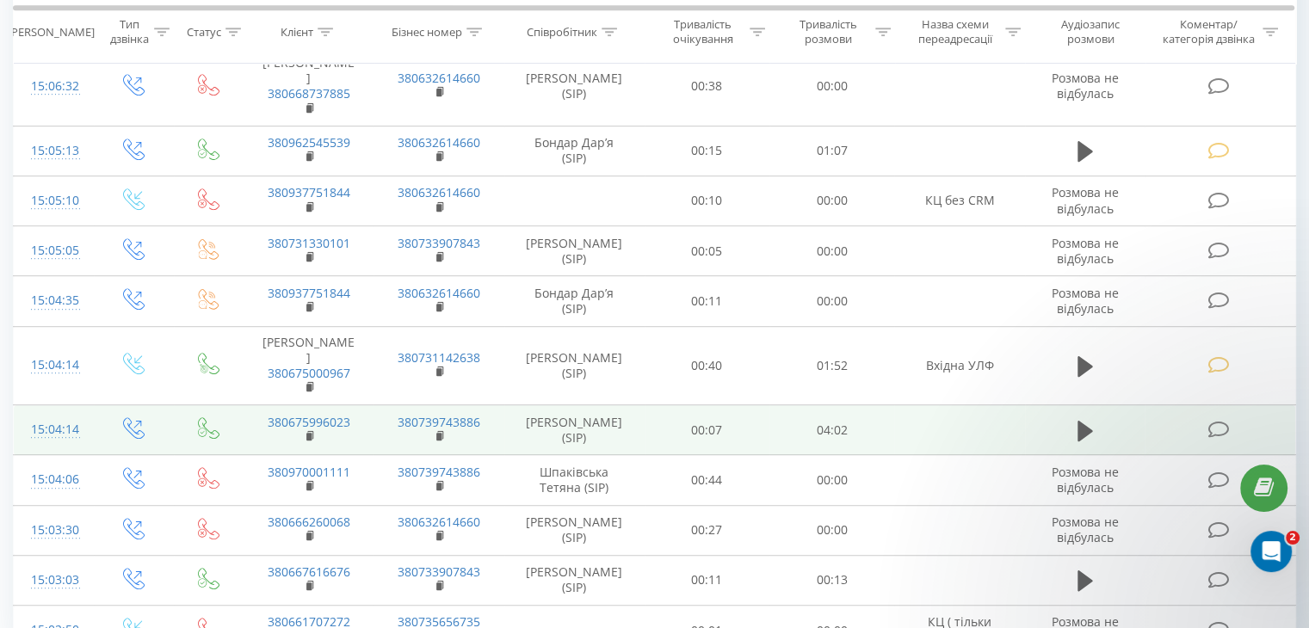
scroll to position [1053, 0]
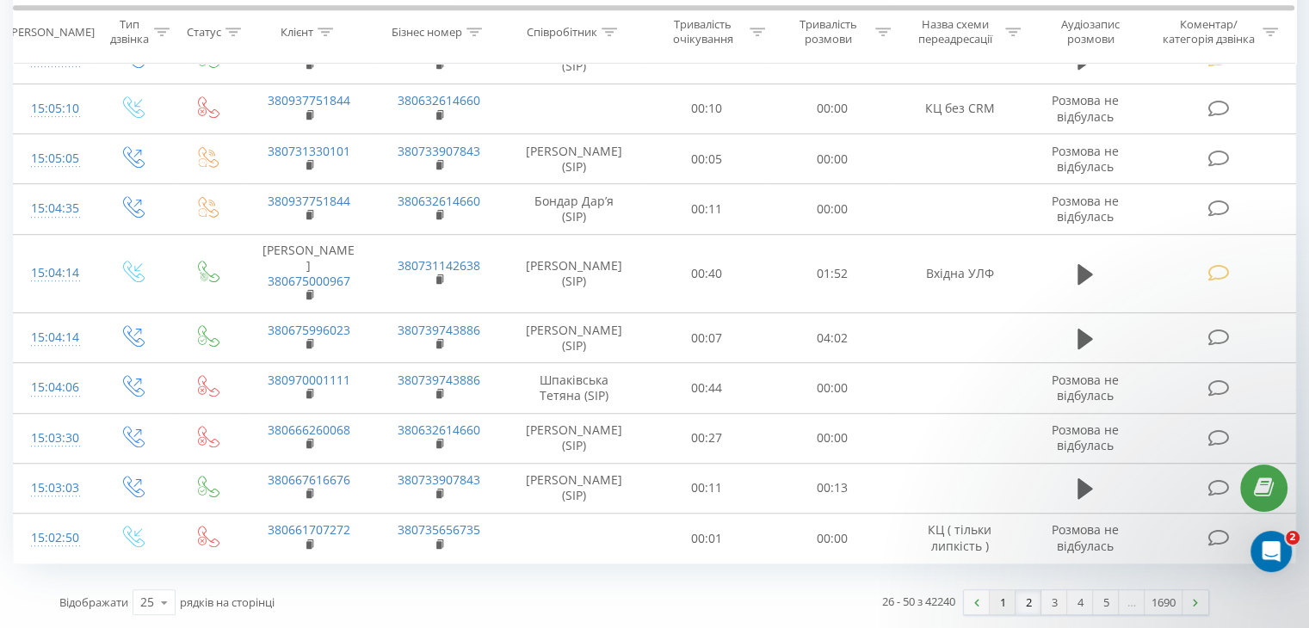
click at [993, 606] on link "1" at bounding box center [1002, 602] width 26 height 24
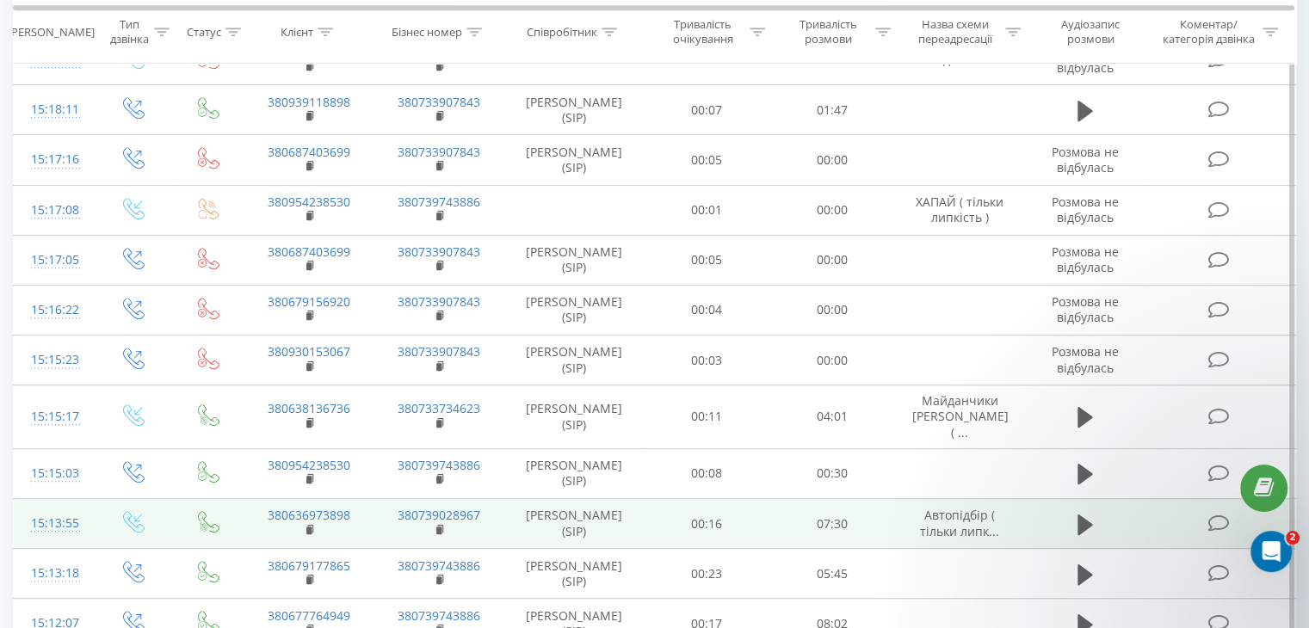
scroll to position [648, 0]
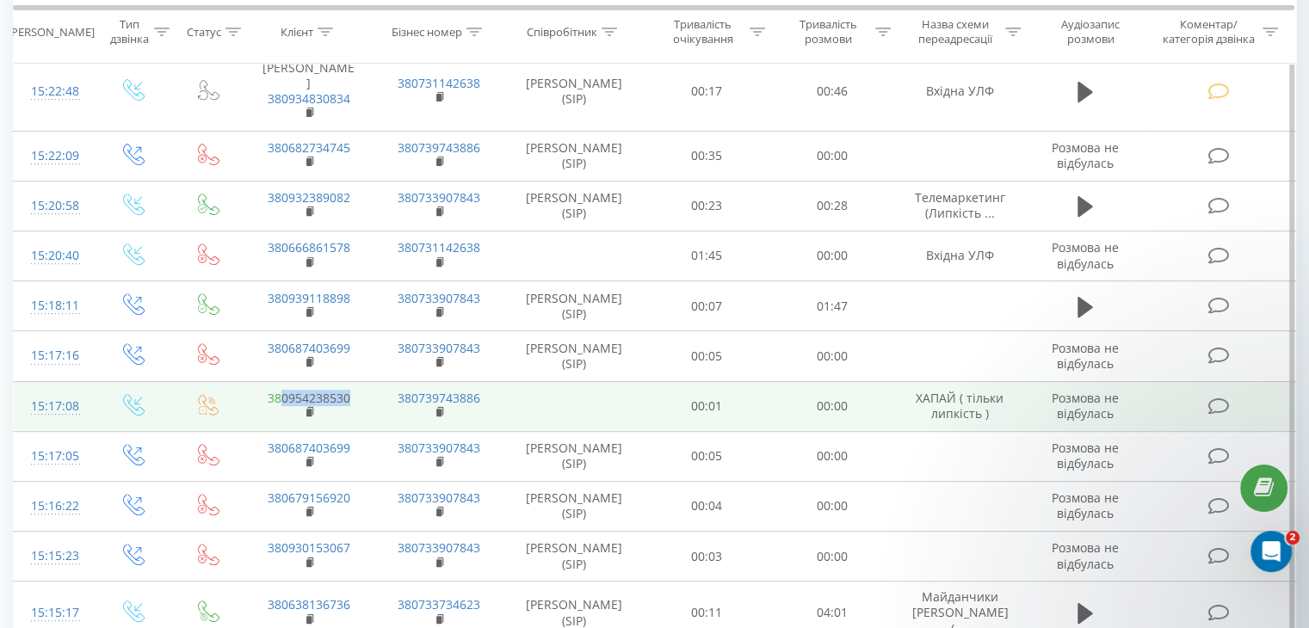
drag, startPoint x: 358, startPoint y: 434, endPoint x: 282, endPoint y: 437, distance: 75.8
click at [282, 431] on td "380954238530" at bounding box center [308, 406] width 130 height 50
copy link "0954238530"
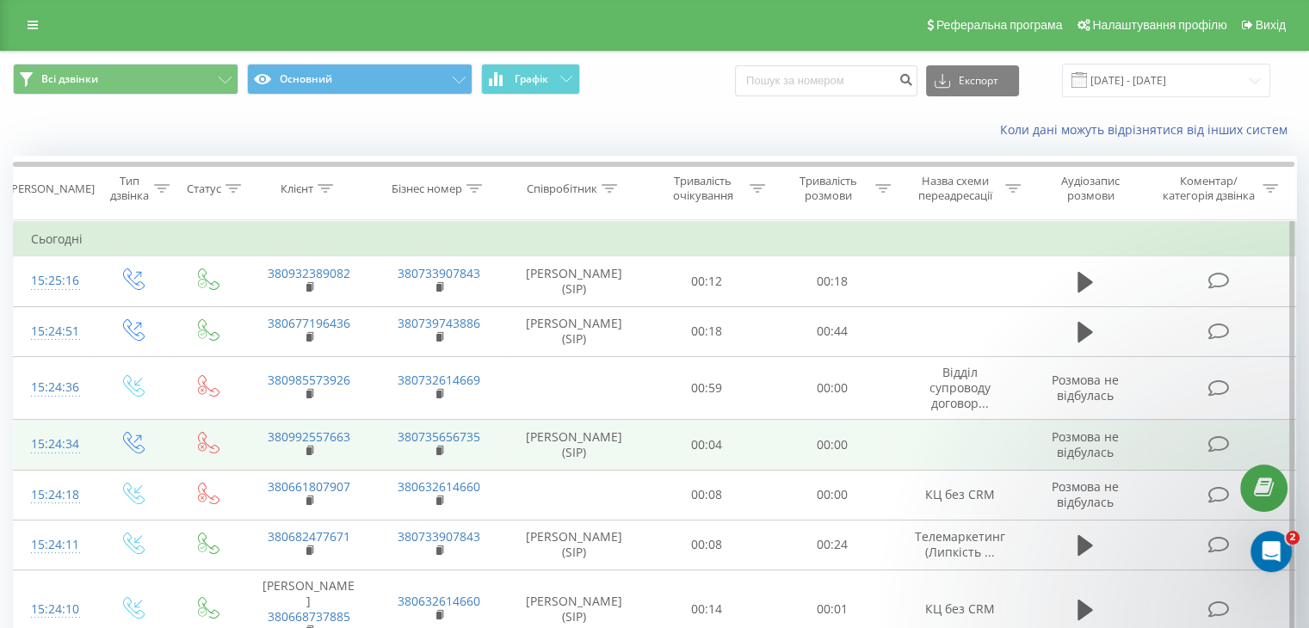
scroll to position [0, 0]
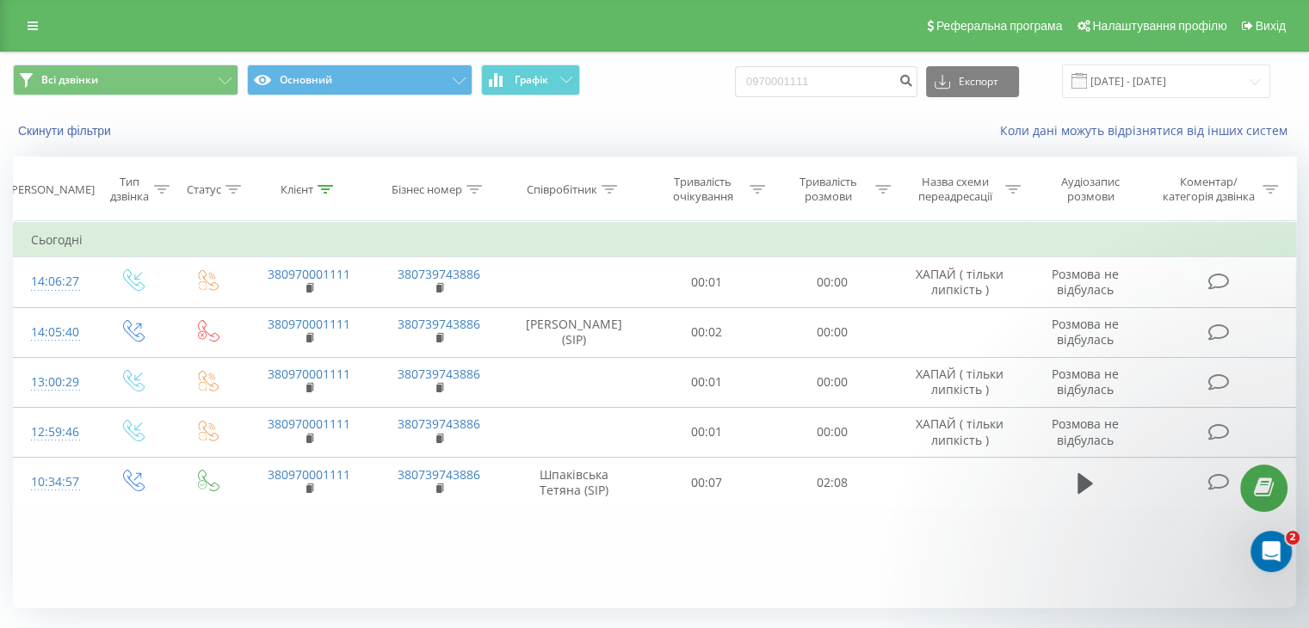
click at [415, 570] on div "Фільтрувати за умовою Дорівнює Введіть значення Скасувати OK Фільтрувати за умо…" at bounding box center [654, 414] width 1283 height 387
drag, startPoint x: 458, startPoint y: 129, endPoint x: 655, endPoint y: 122, distance: 197.1
click at [459, 130] on div "Скинути фільтри" at bounding box center [246, 130] width 490 height 17
drag, startPoint x: 890, startPoint y: 80, endPoint x: 604, endPoint y: 104, distance: 286.6
click at [602, 104] on div "Всі дзвінки Основний Графік 0970001111 Експорт .csv .xls .xlsx 22.06.2025 - 22.…" at bounding box center [654, 81] width 1307 height 58
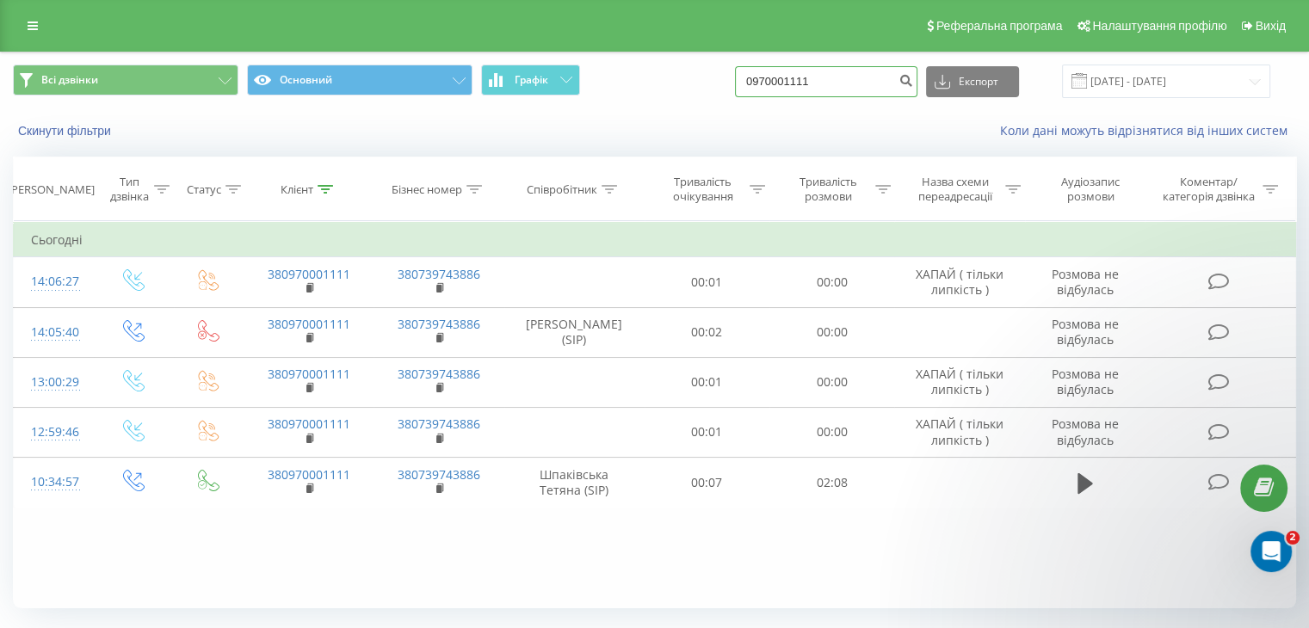
paste input "380636860065"
drag, startPoint x: 782, startPoint y: 77, endPoint x: 693, endPoint y: 95, distance: 91.3
click at [694, 94] on div "Всі дзвінки Основний Графік 380636860065 Експорт .csv .xls .xlsx 22.06.2025 - 2…" at bounding box center [654, 82] width 1283 height 34
type input "0636860065"
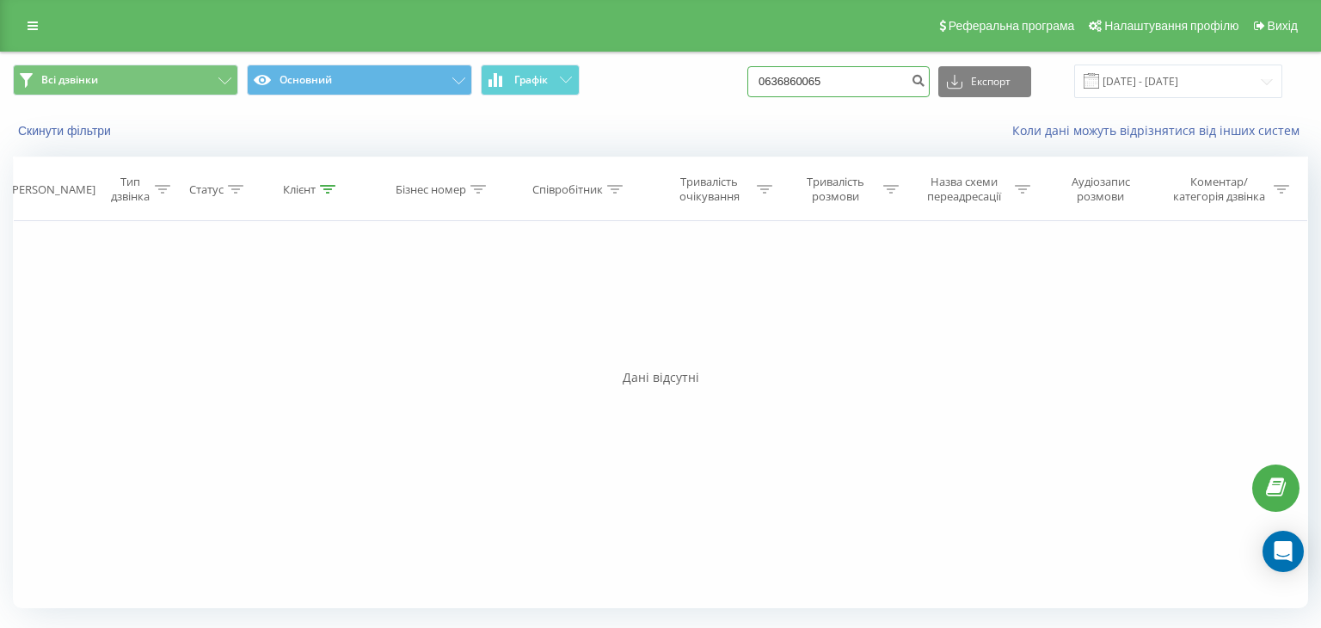
click at [820, 77] on input "0636860065" at bounding box center [839, 81] width 182 height 31
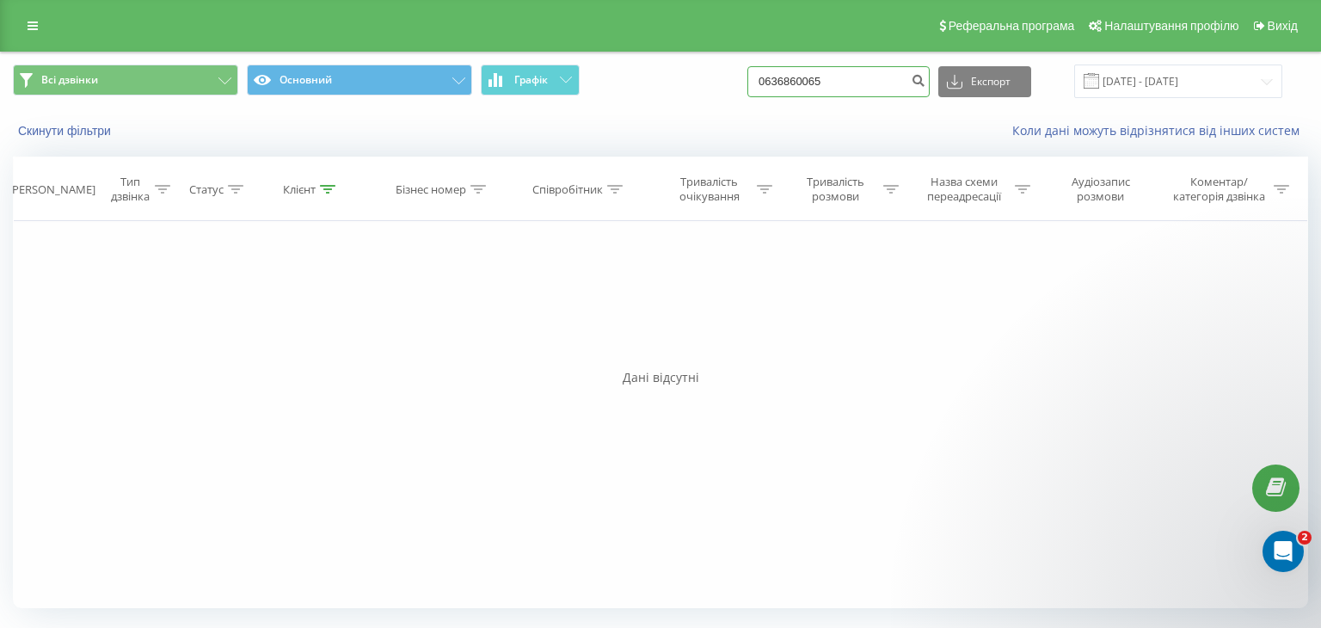
paste input "77764949"
type input "0677764949"
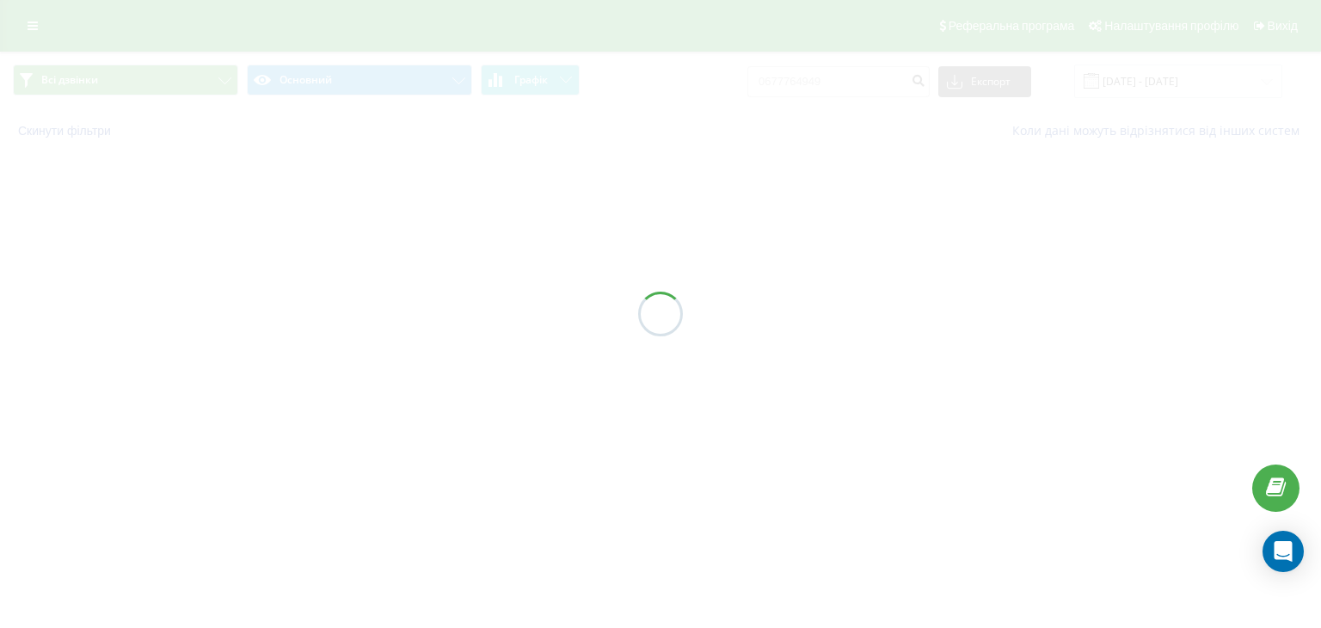
click at [704, 125] on div at bounding box center [660, 314] width 1321 height 628
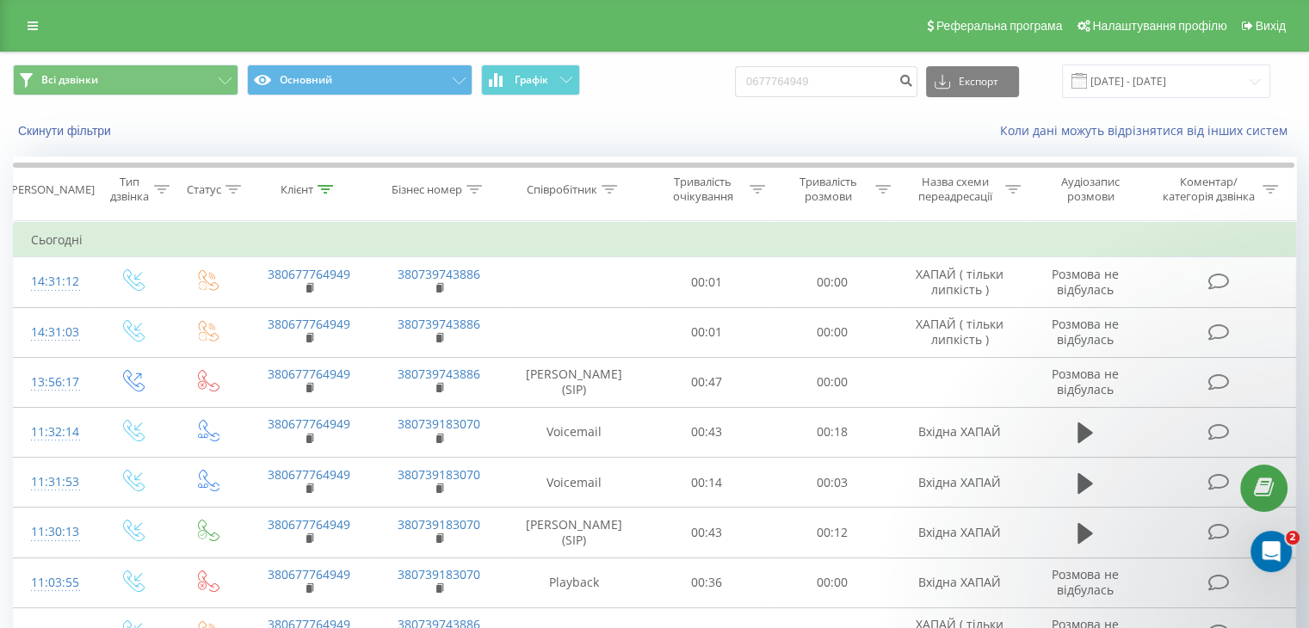
click at [469, 130] on div "Скинути фільтри" at bounding box center [246, 130] width 490 height 17
drag, startPoint x: 827, startPoint y: 81, endPoint x: 424, endPoint y: 100, distance: 403.1
click at [423, 100] on div "Всі дзвінки Основний Графік 0677764949 Експорт .csv .xls .xlsx 22.06.2025 - 22.…" at bounding box center [654, 81] width 1307 height 58
paste input "80443263"
type input "0680443263"
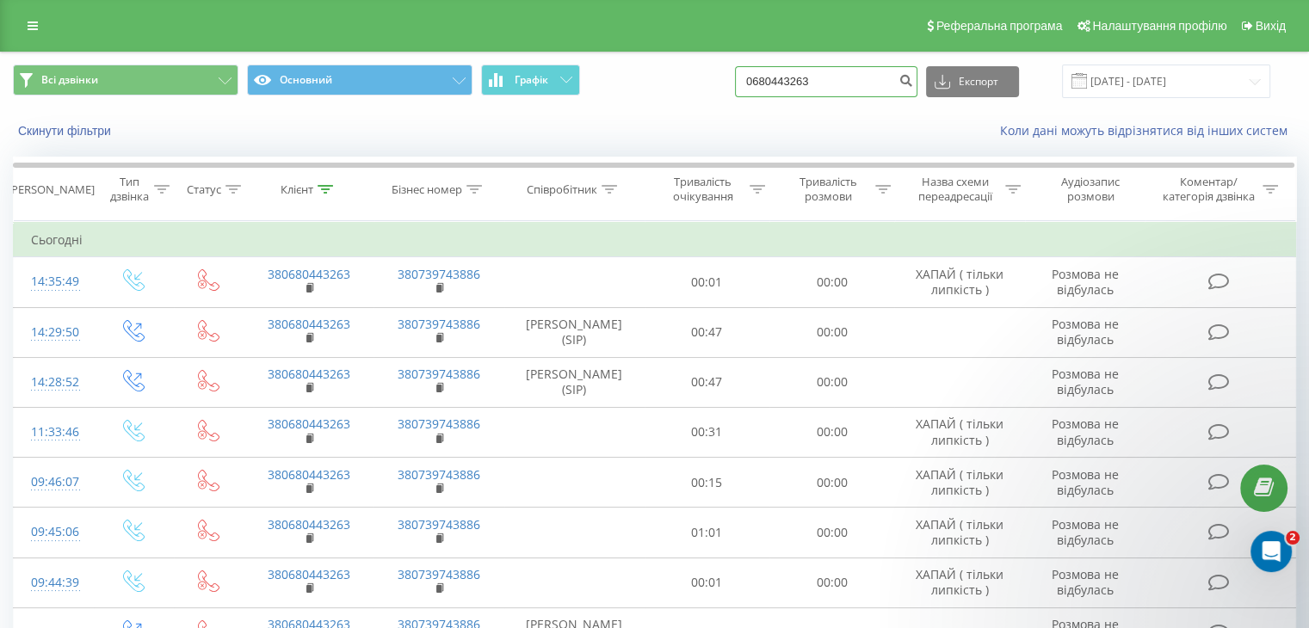
drag, startPoint x: 623, startPoint y: 71, endPoint x: 401, endPoint y: 100, distance: 223.9
click at [400, 100] on div "Всі дзвінки Основний Графік 0680443263 Експорт .csv .xls .xlsx 22.06.2025 - 22.…" at bounding box center [654, 81] width 1307 height 58
paste input "959387042"
type input "0959387042"
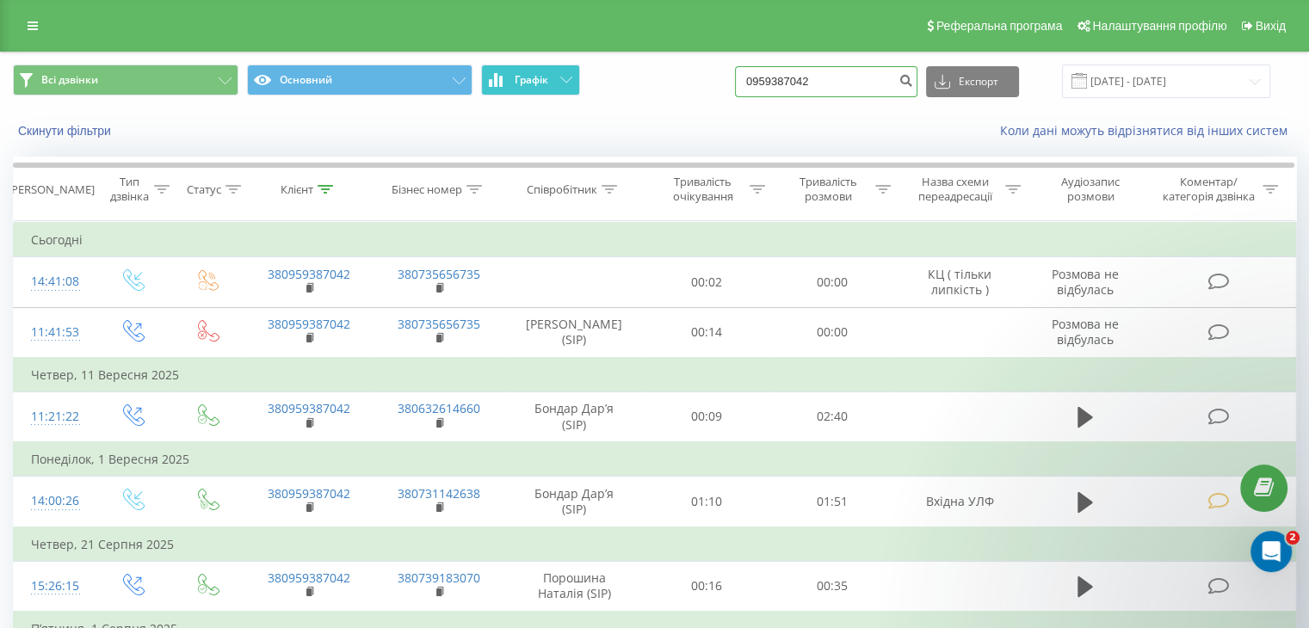
drag, startPoint x: 840, startPoint y: 77, endPoint x: 568, endPoint y: 76, distance: 271.9
click at [568, 74] on div "Всі дзвінки Основний Графік 0959387042 Експорт .csv .xls .xlsx 22.06.2025 - 22.…" at bounding box center [654, 82] width 1283 height 34
paste input "61600088"
type input "0961600088"
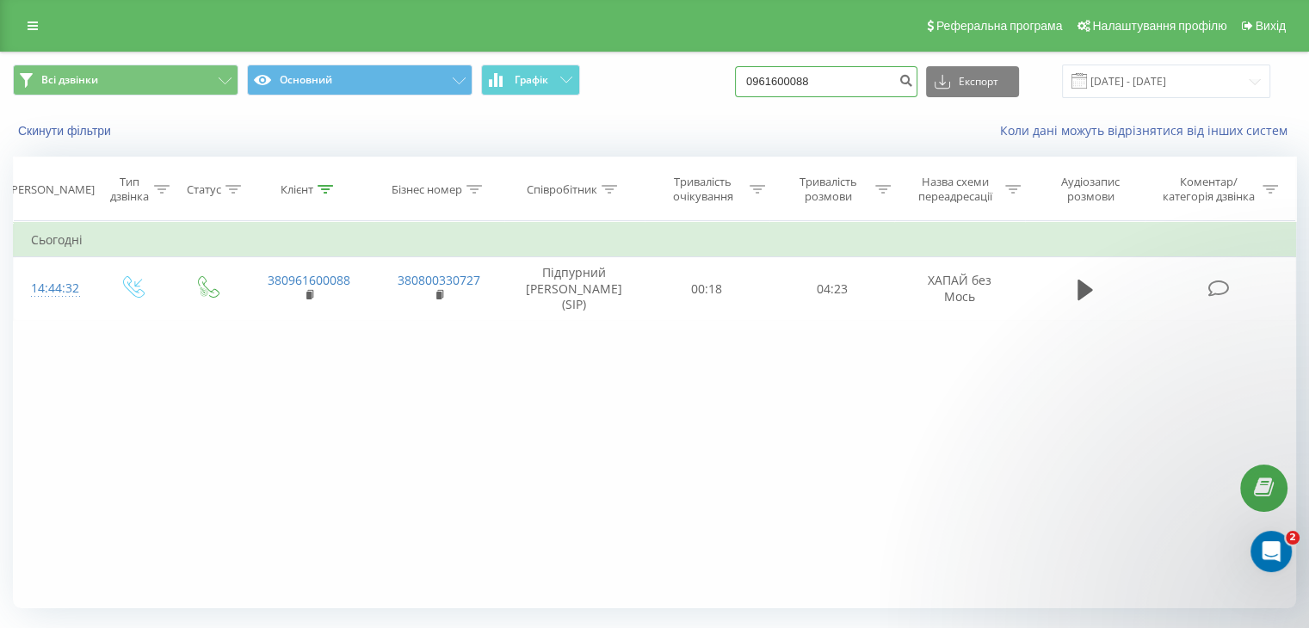
drag, startPoint x: 848, startPoint y: 81, endPoint x: 444, endPoint y: 48, distance: 405.7
click at [444, 48] on div "Реферальна програма Налаштування профілю Вихід Всі дзвінки Основний Графік 0961…" at bounding box center [654, 336] width 1309 height 673
paste input "632092099"
type input "0632092099"
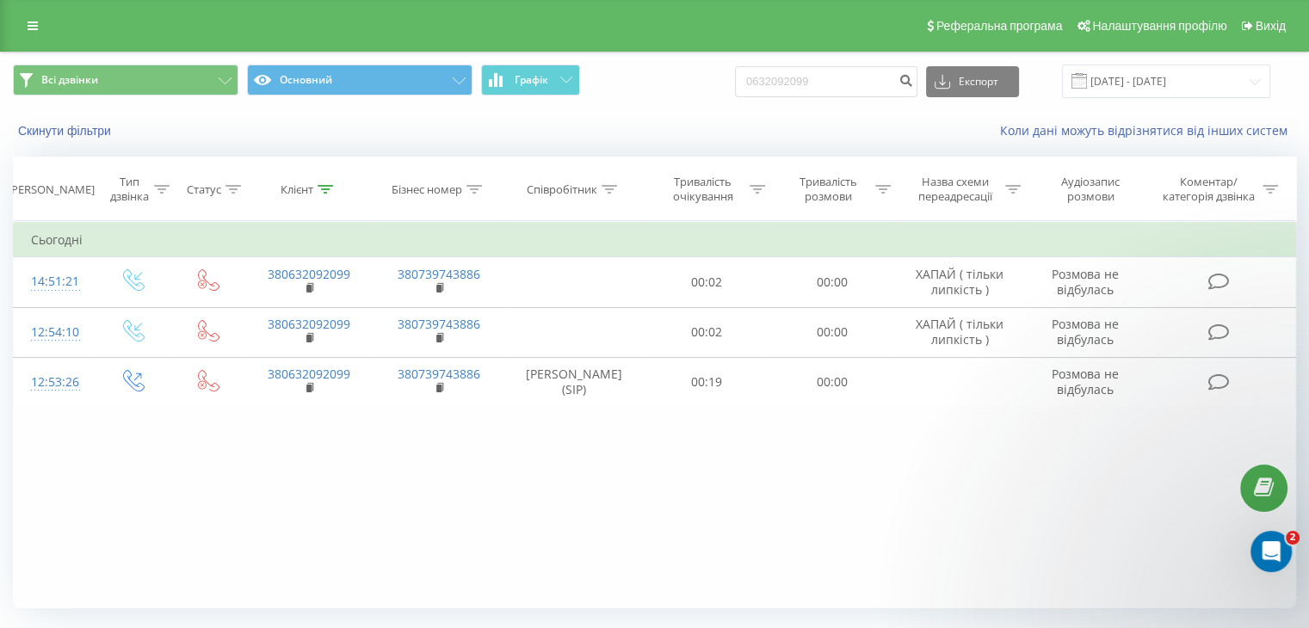
click at [468, 529] on div "Фільтрувати за умовою Дорівнює Введіть значення Скасувати OK Фільтрувати за умо…" at bounding box center [654, 414] width 1283 height 387
drag, startPoint x: 843, startPoint y: 84, endPoint x: 533, endPoint y: 68, distance: 310.1
click at [534, 70] on div "Всі дзвінки Основний Графік 0632092099 Експорт .csv .xls .xlsx [DATE] - [DATE]" at bounding box center [654, 82] width 1283 height 34
paste input "978677424"
type input "0978677424"
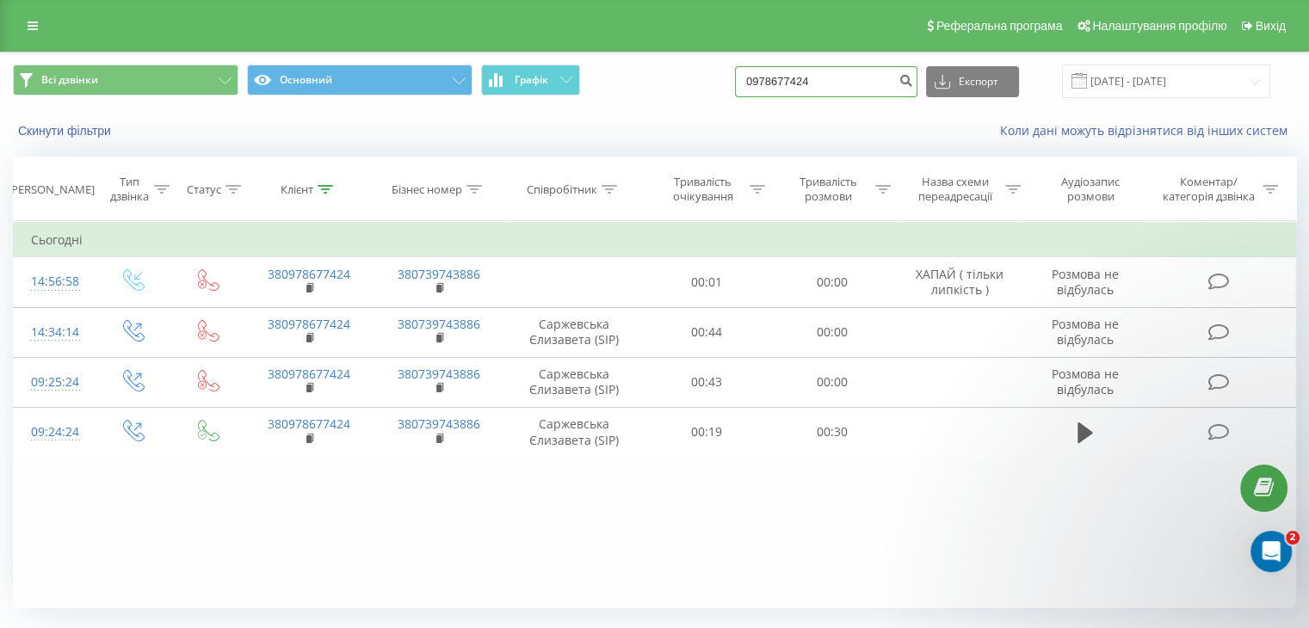
drag, startPoint x: 888, startPoint y: 73, endPoint x: 333, endPoint y: 44, distance: 555.7
click at [346, 46] on div "Реферальна програма Налаштування профілю Вихід Всі дзвінки Основний Графік 0978…" at bounding box center [654, 336] width 1309 height 673
paste input "88048080"
type input "0988048080"
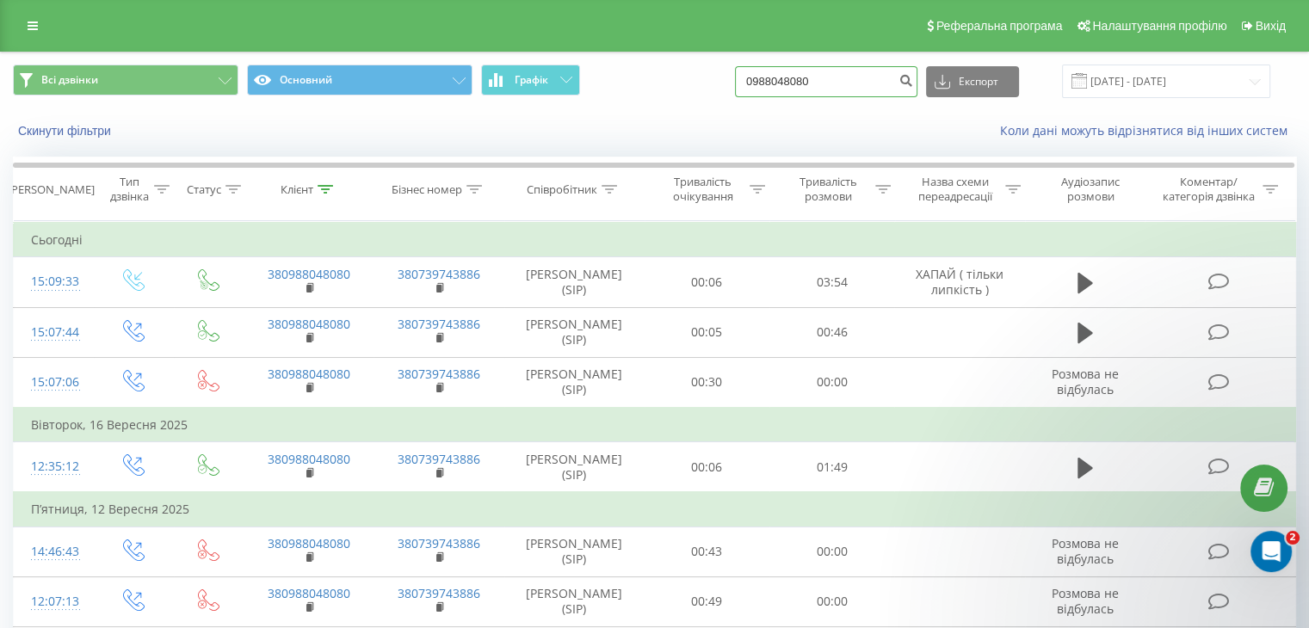
drag, startPoint x: 878, startPoint y: 81, endPoint x: 456, endPoint y: 103, distance: 423.0
click at [457, 103] on div "Всі дзвінки Основний Графік 0988048080 Експорт .csv .xls .xlsx 22.06.2025 - 22.…" at bounding box center [654, 81] width 1307 height 58
paste input "5423853"
type input "0954238530"
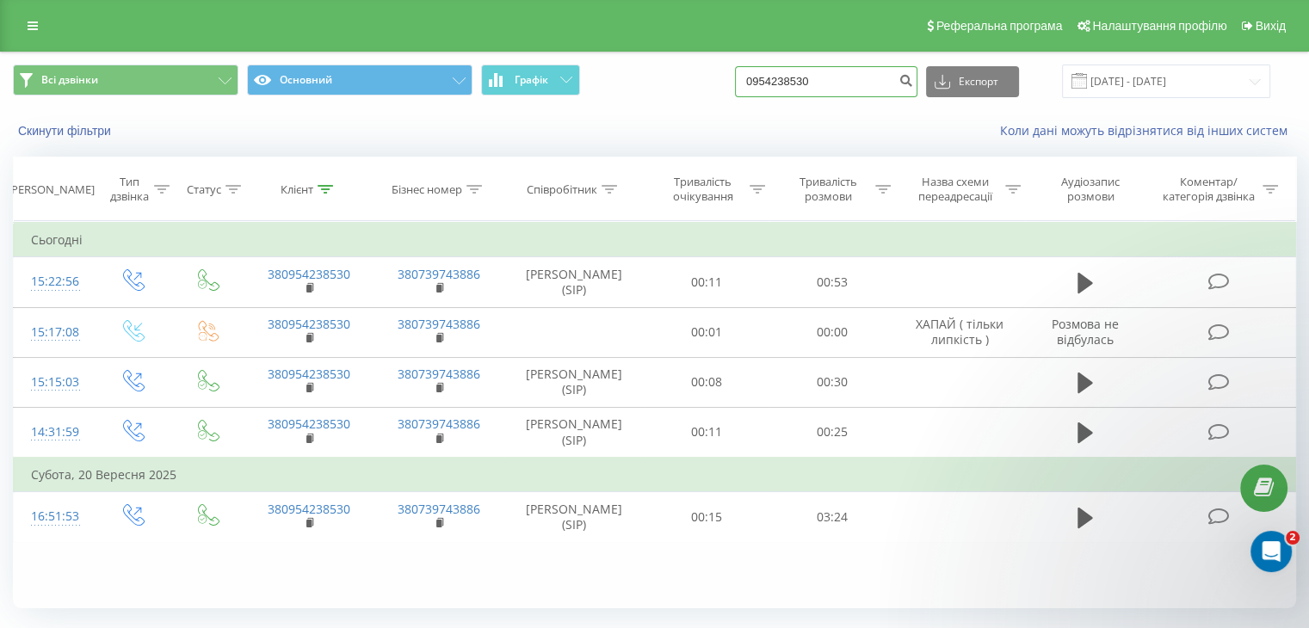
drag, startPoint x: 846, startPoint y: 79, endPoint x: 585, endPoint y: 70, distance: 260.8
click at [585, 70] on div "Всі дзвінки Основний Графік 0954238530 Експорт .csv .xls .xlsx 22.06.2025 - 22.…" at bounding box center [654, 82] width 1283 height 34
paste input "68555215"
type input "0685552150"
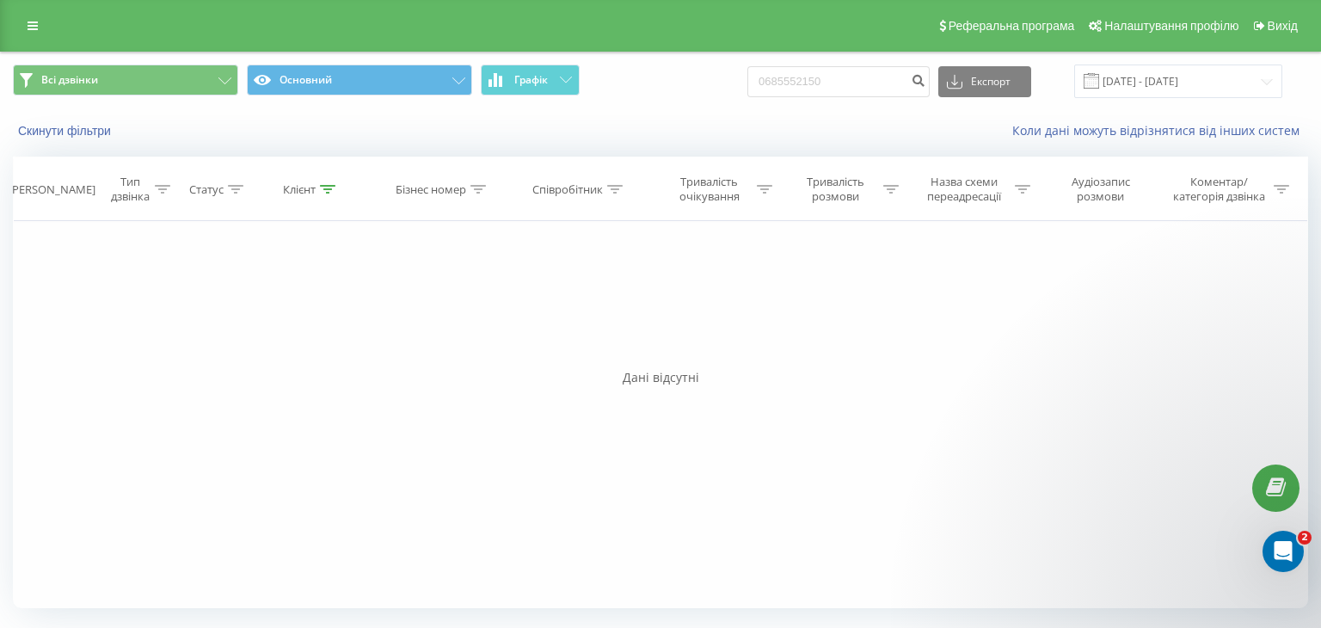
click at [282, 339] on div "Фільтрувати за умовою Дорівнює Введіть значення Скасувати OK Фільтрувати за умо…" at bounding box center [661, 414] width 1296 height 387
